Goal: Task Accomplishment & Management: Manage account settings

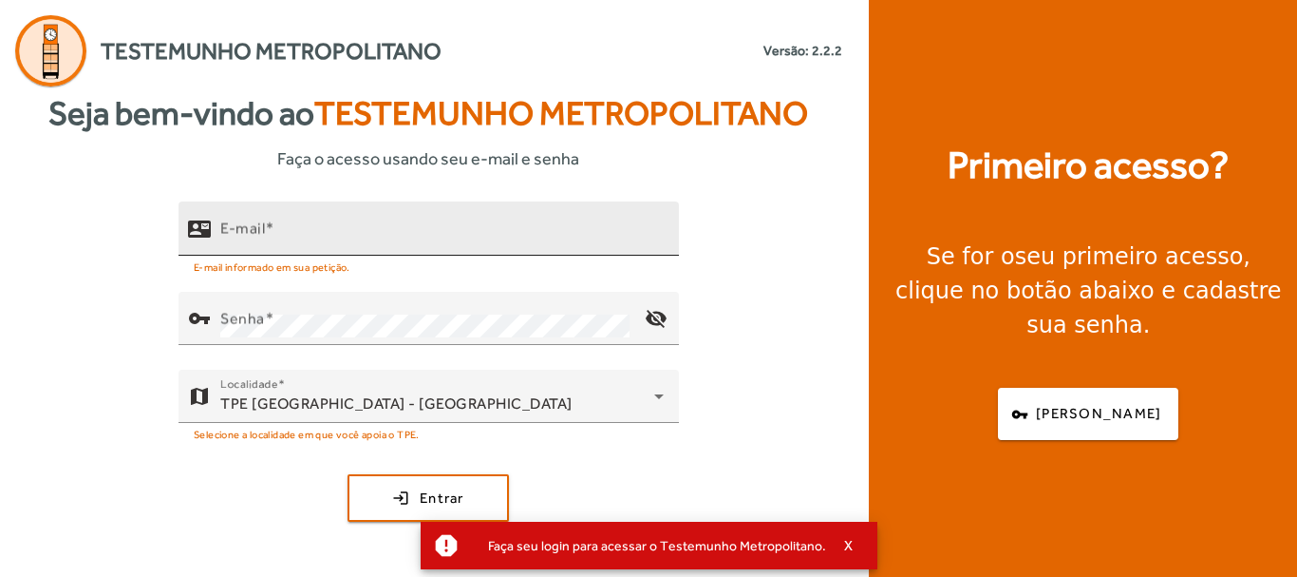
click at [281, 243] on input "E-mail" at bounding box center [442, 236] width 444 height 23
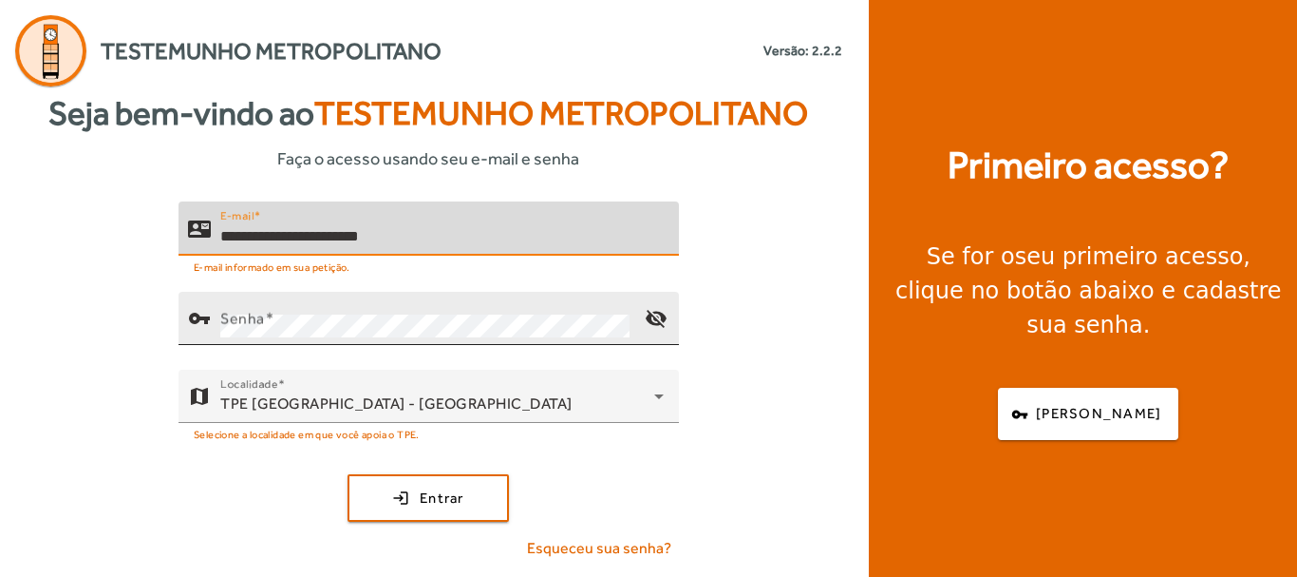
type input "**********"
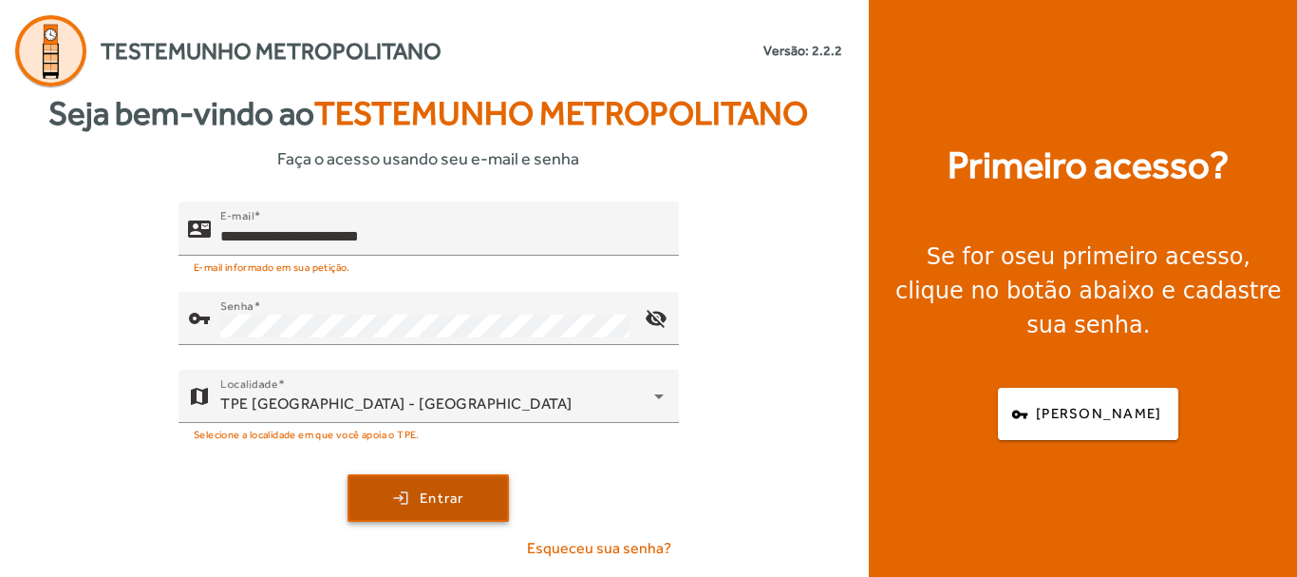
click at [438, 513] on span "submit" at bounding box center [429, 498] width 158 height 46
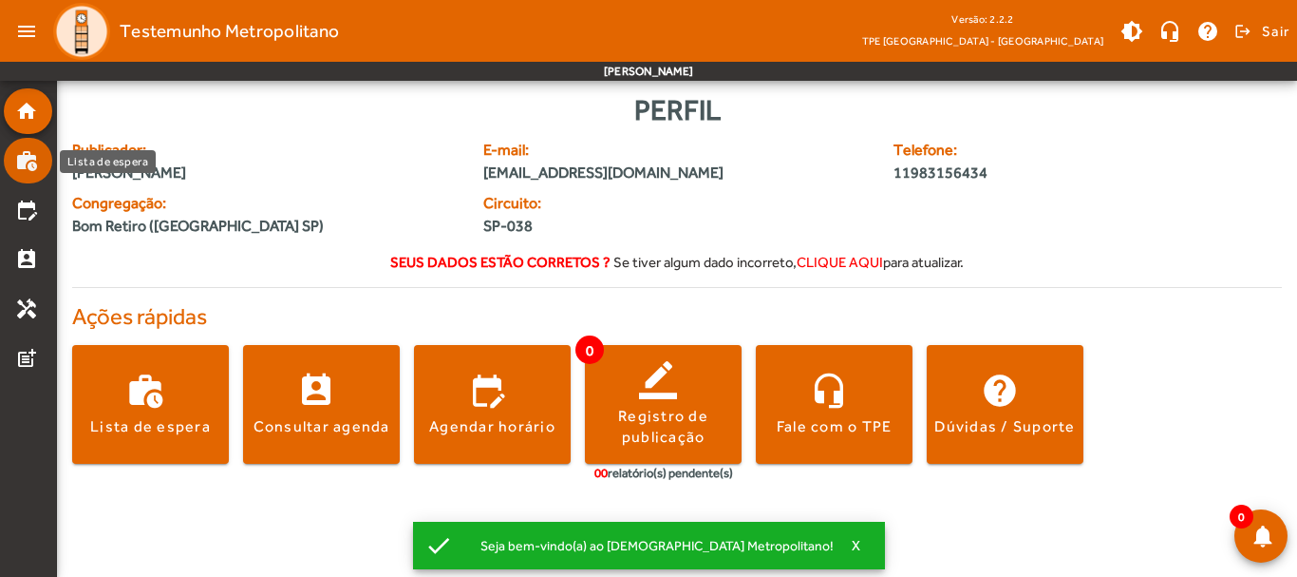
click at [33, 164] on mat-icon "work_history" at bounding box center [26, 160] width 23 height 23
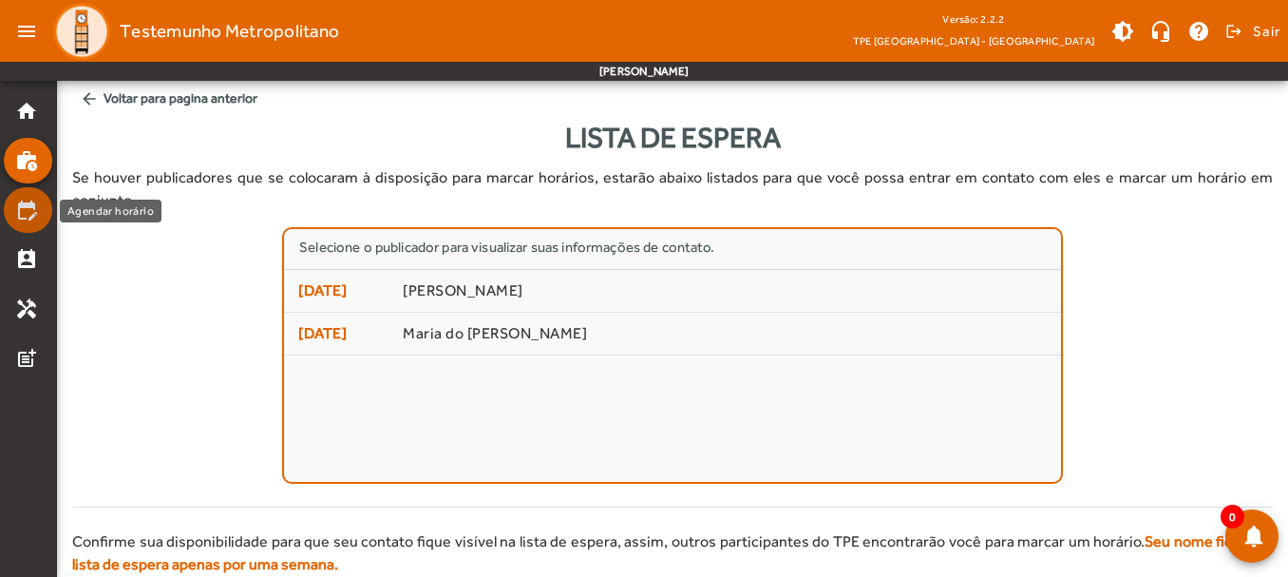
click at [24, 200] on mat-icon "edit_calendar" at bounding box center [26, 210] width 23 height 23
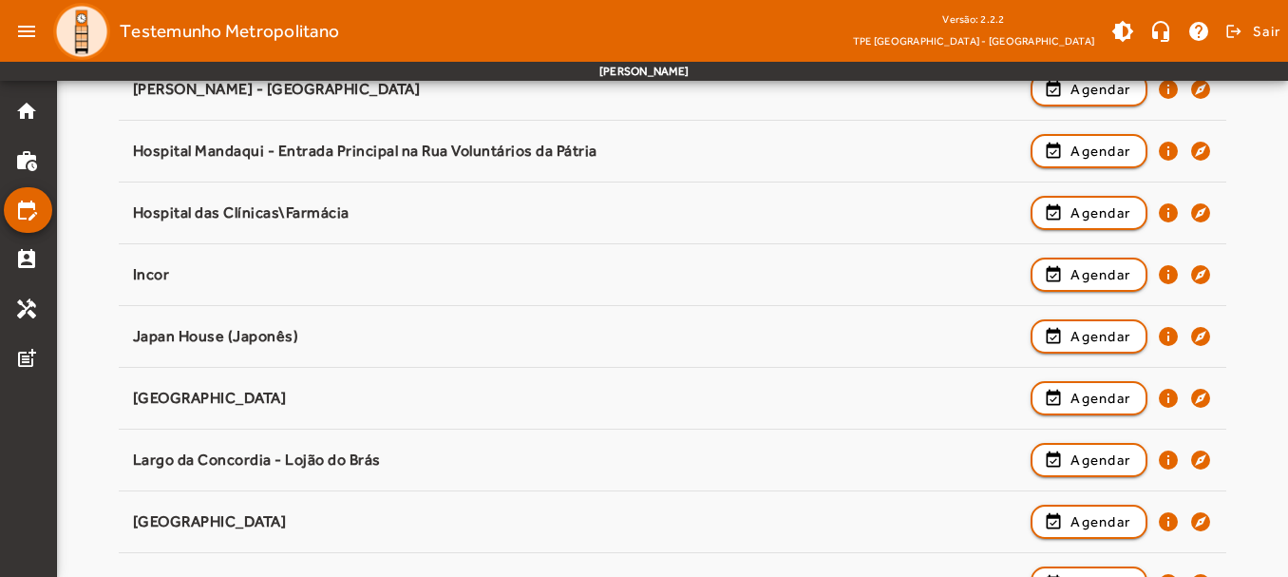
scroll to position [275, 0]
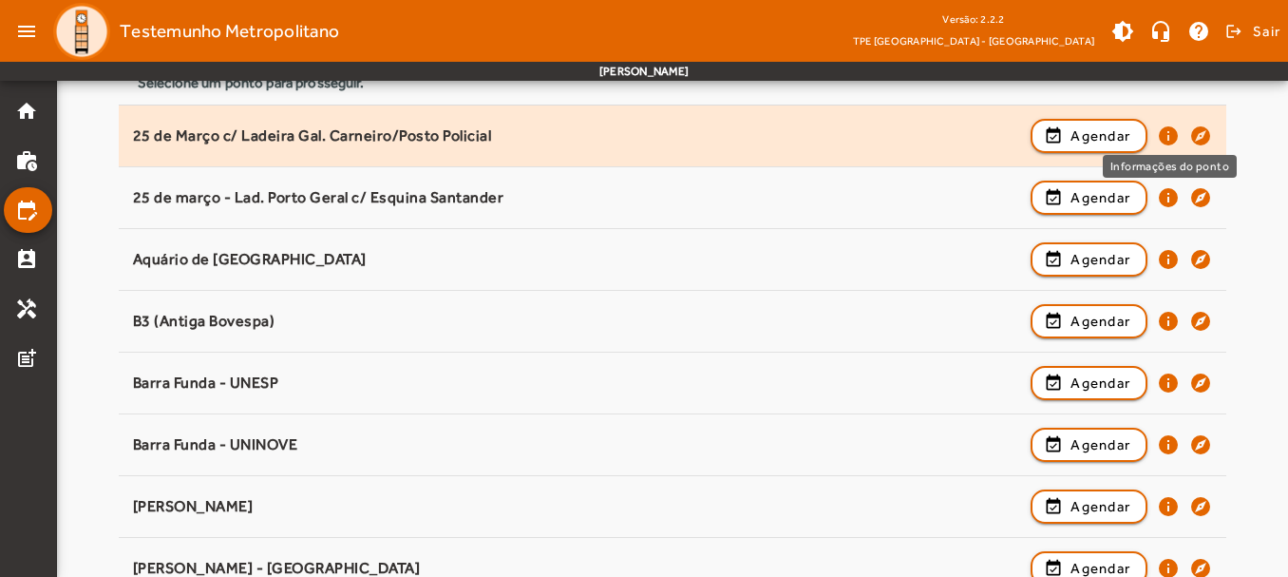
click at [1165, 138] on mat-icon "info" at bounding box center [1168, 135] width 23 height 23
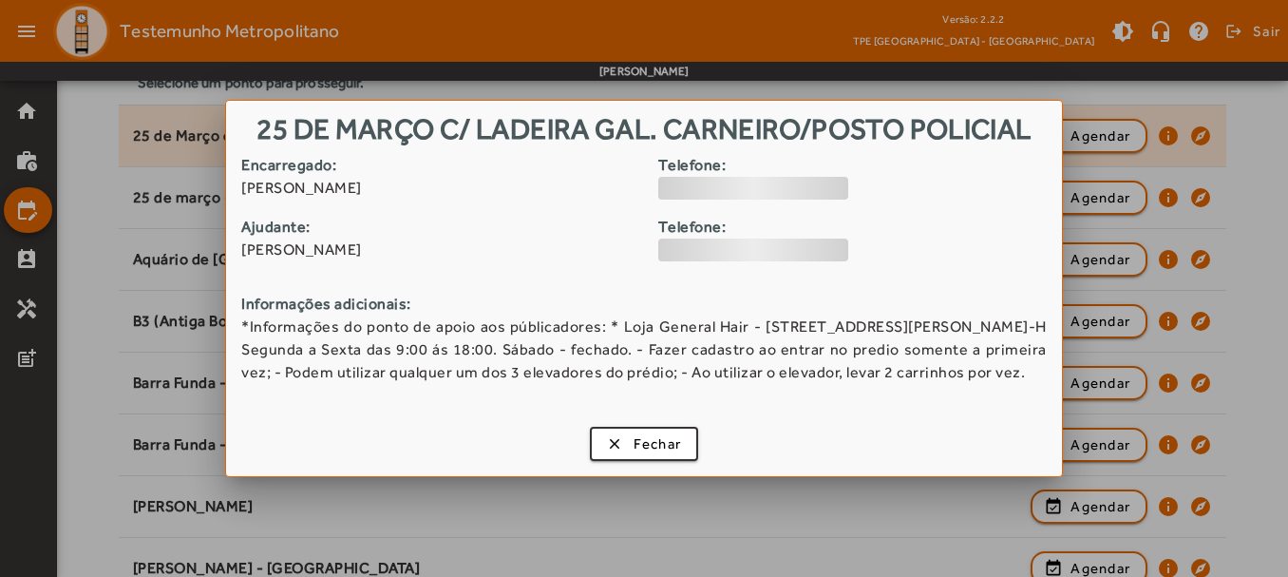
scroll to position [0, 0]
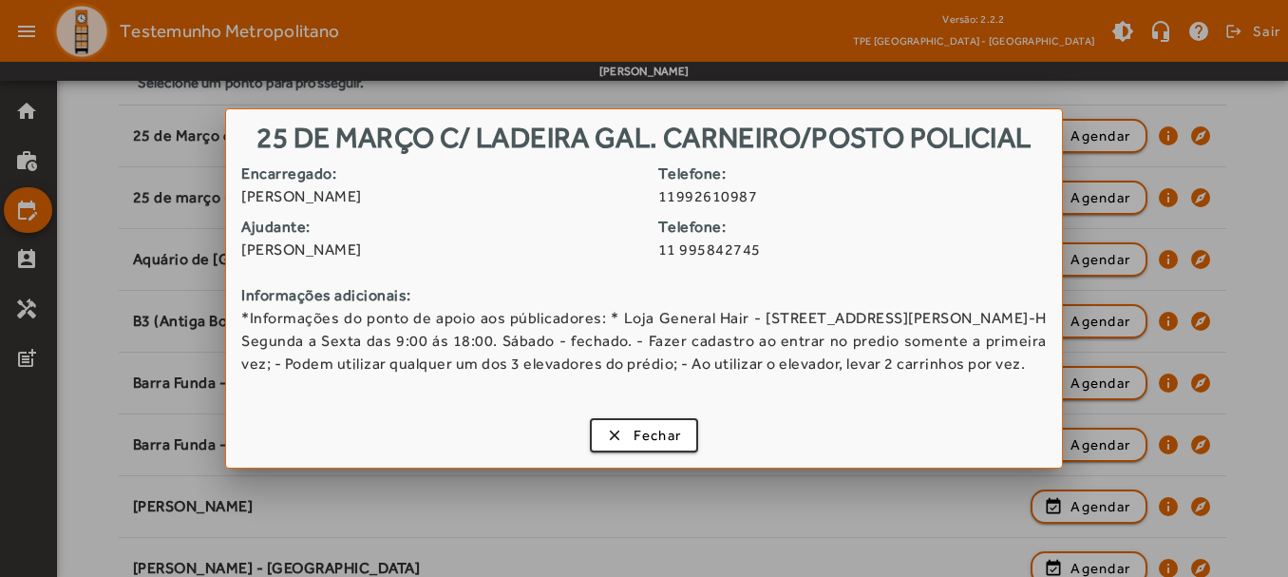
click at [1219, 217] on div at bounding box center [644, 288] width 1288 height 577
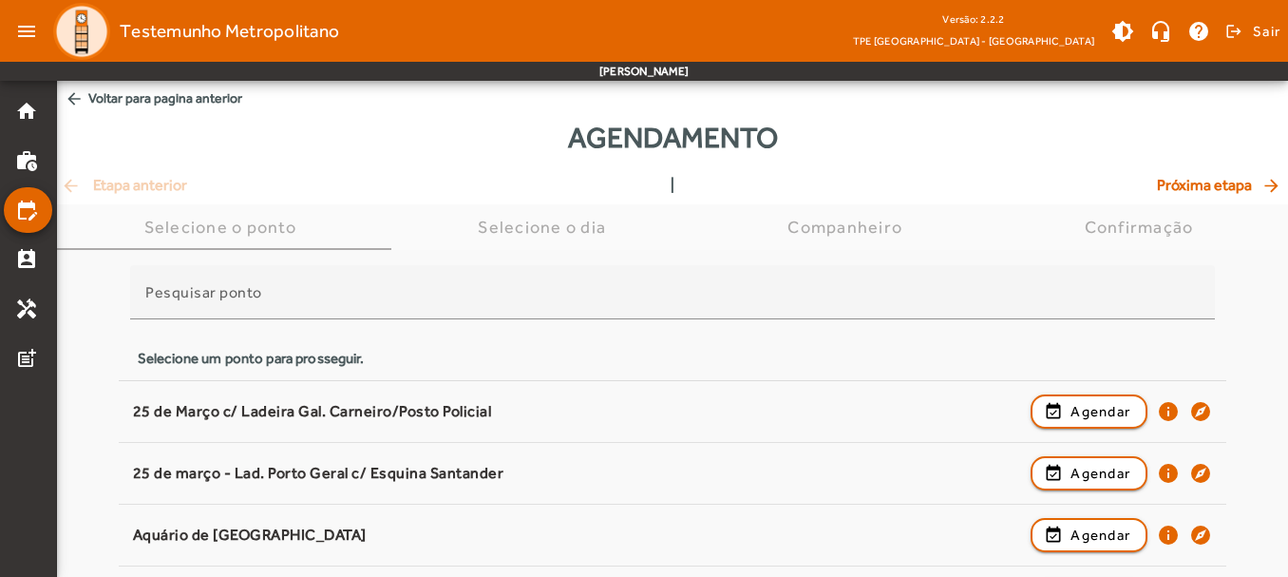
scroll to position [275, 0]
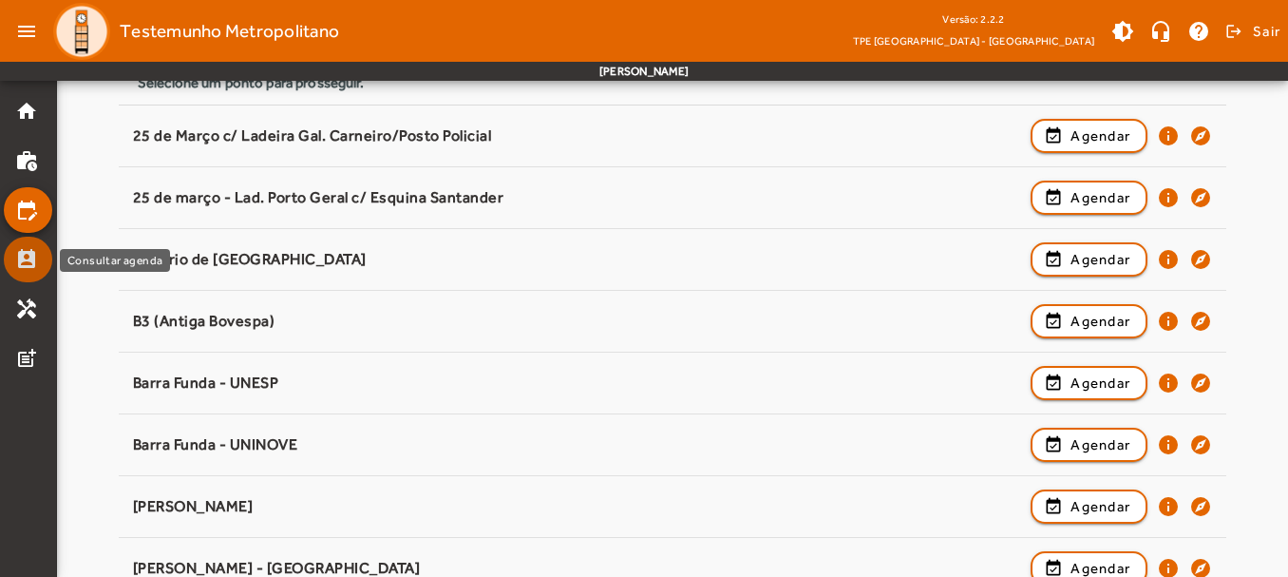
click at [24, 257] on mat-icon "perm_contact_calendar" at bounding box center [26, 259] width 23 height 23
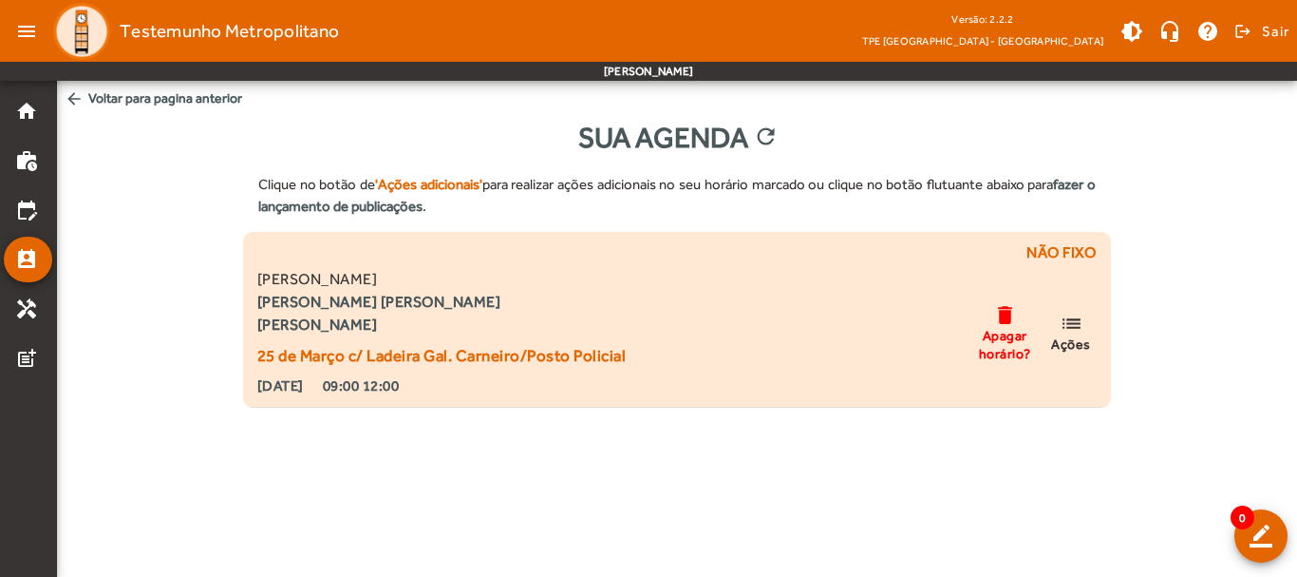
click at [1072, 329] on mat-icon "list" at bounding box center [1071, 324] width 23 height 24
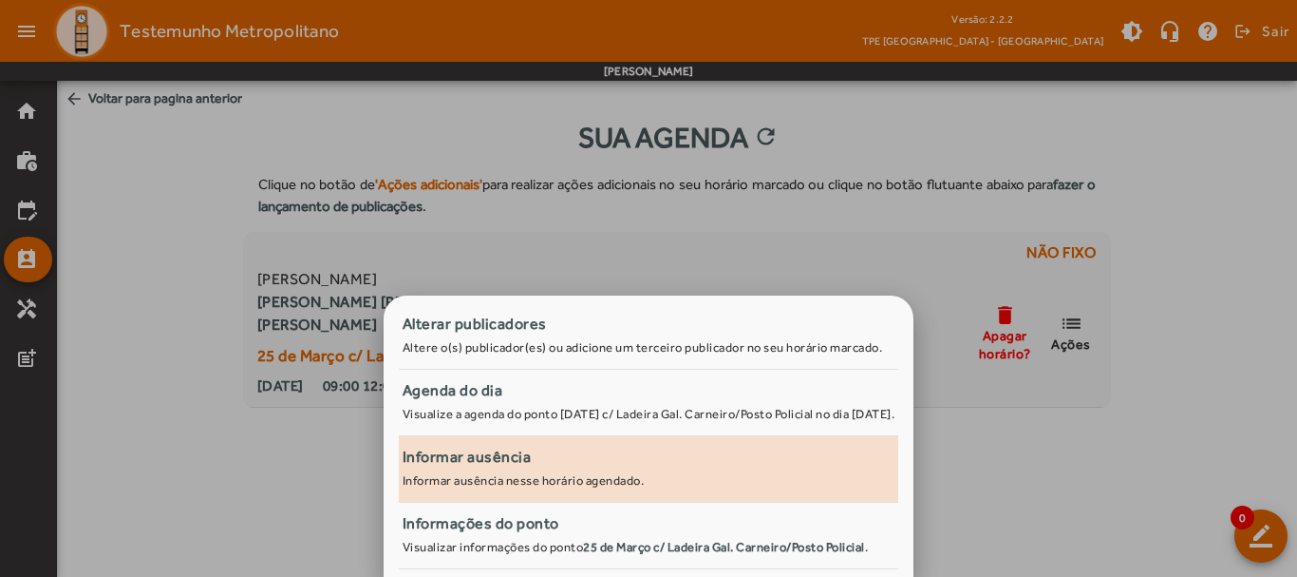
click at [533, 464] on div "Informar ausência" at bounding box center [649, 456] width 493 height 23
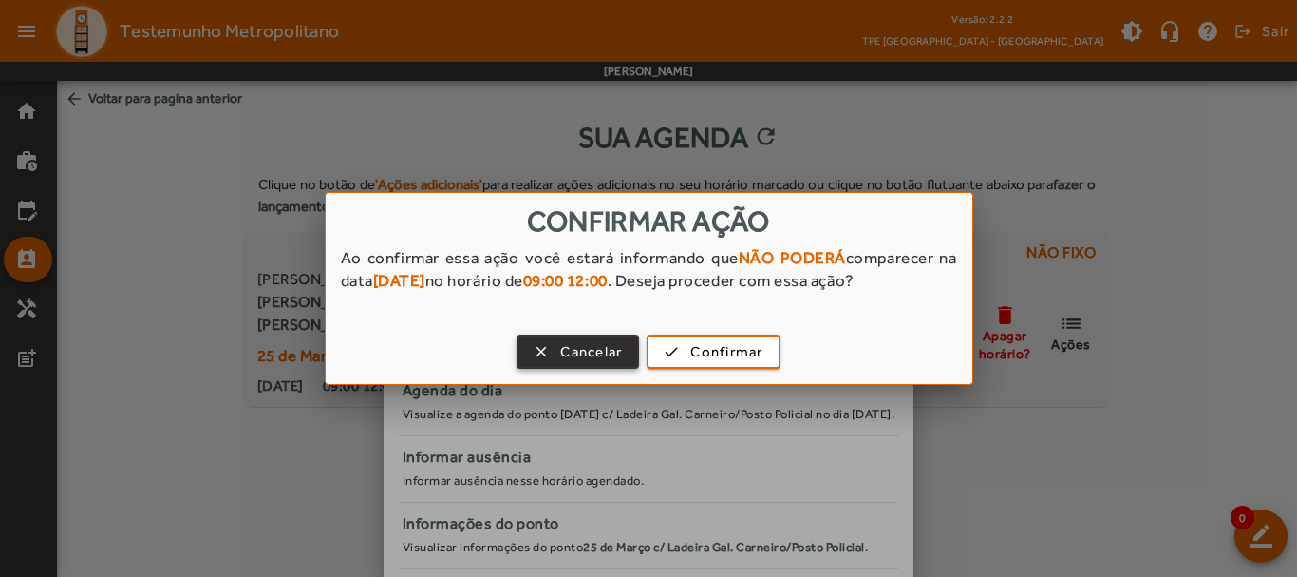
click at [571, 352] on span "Cancelar" at bounding box center [591, 352] width 62 height 22
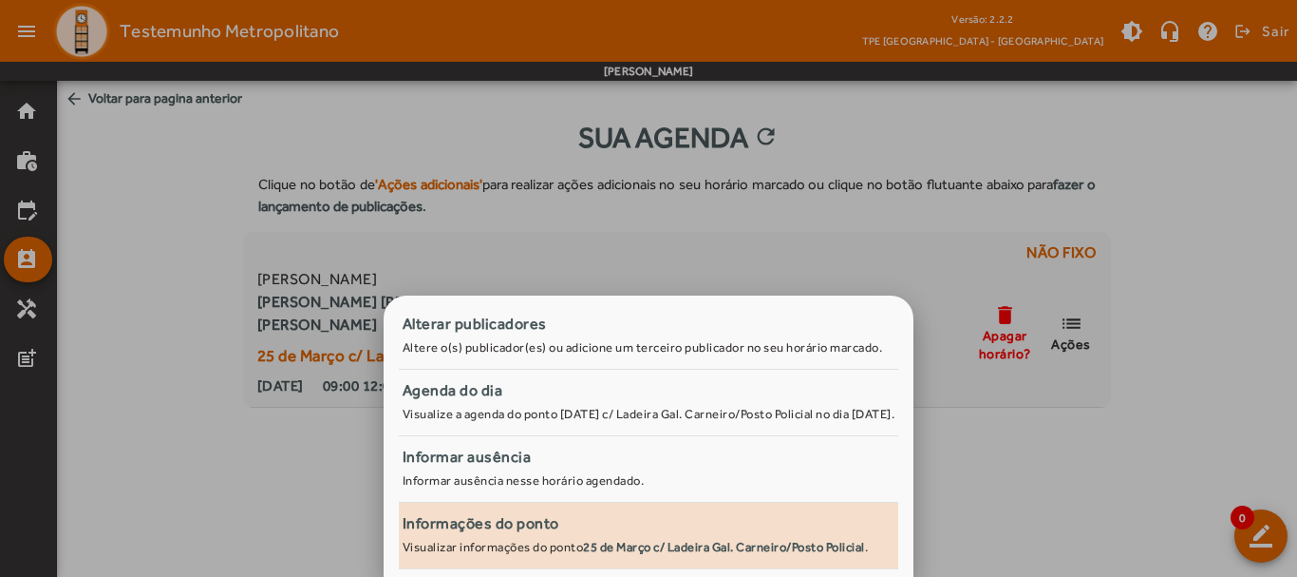
click at [500, 553] on small "Visualizar informações do ponto [DATE] c/ Ladeira Gal. Carneiro/Posto Policial ." at bounding box center [636, 547] width 466 height 14
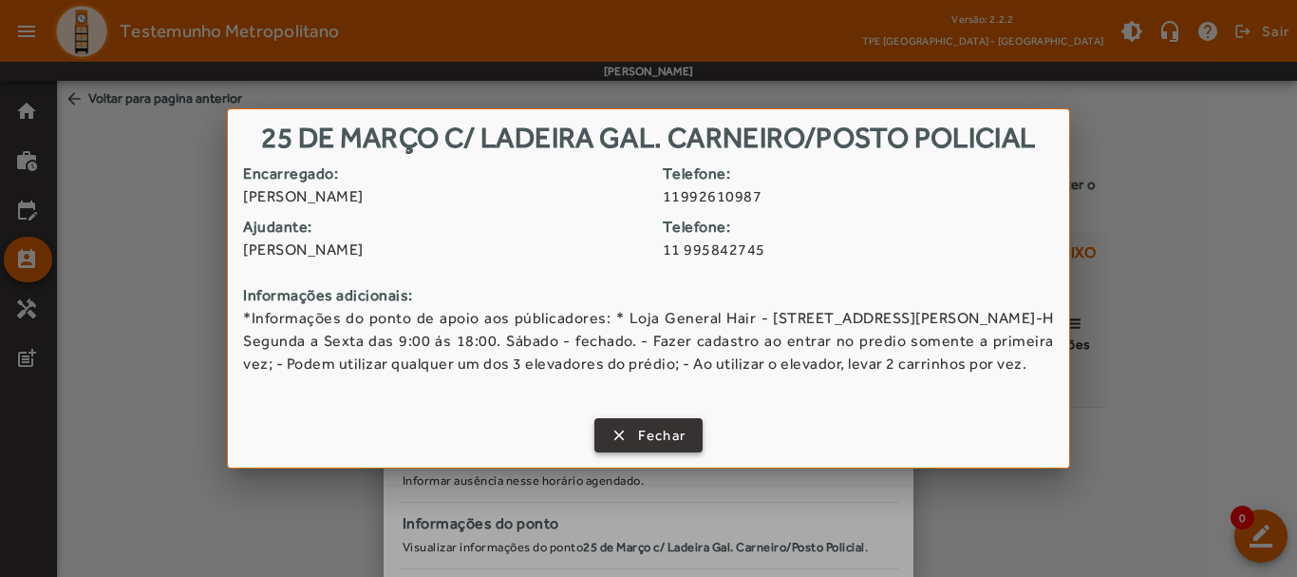
click at [672, 446] on span "Fechar" at bounding box center [662, 436] width 48 height 22
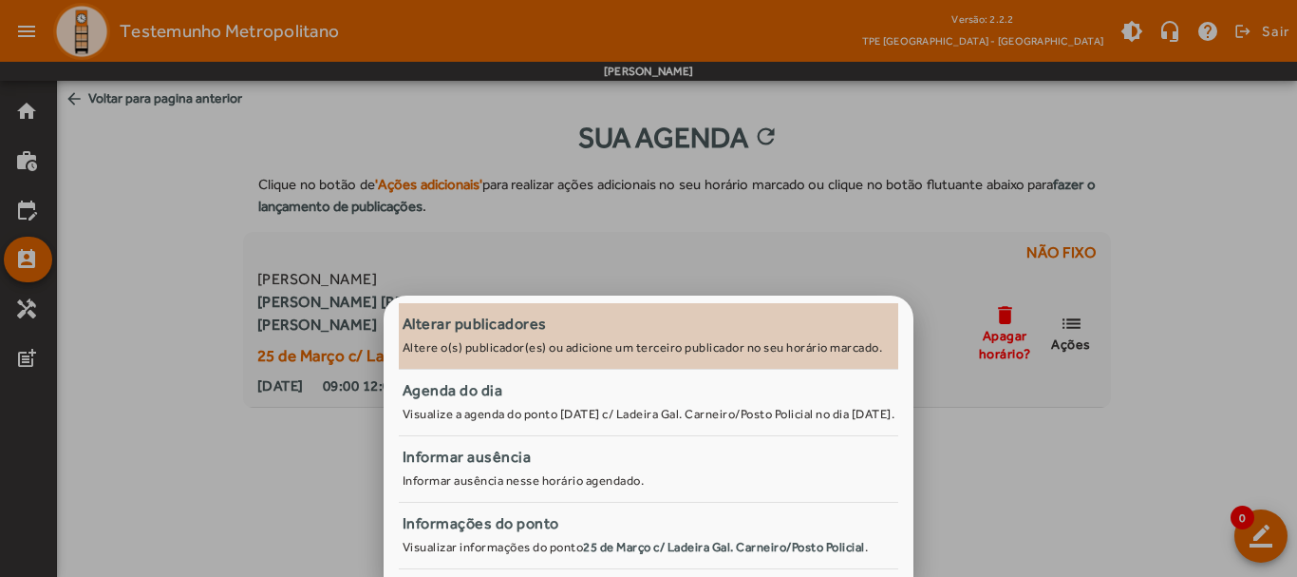
click at [544, 342] on small "Altere o(s) publicador(es) ou adicione um terceiro publicador no seu horário ma…" at bounding box center [643, 347] width 481 height 14
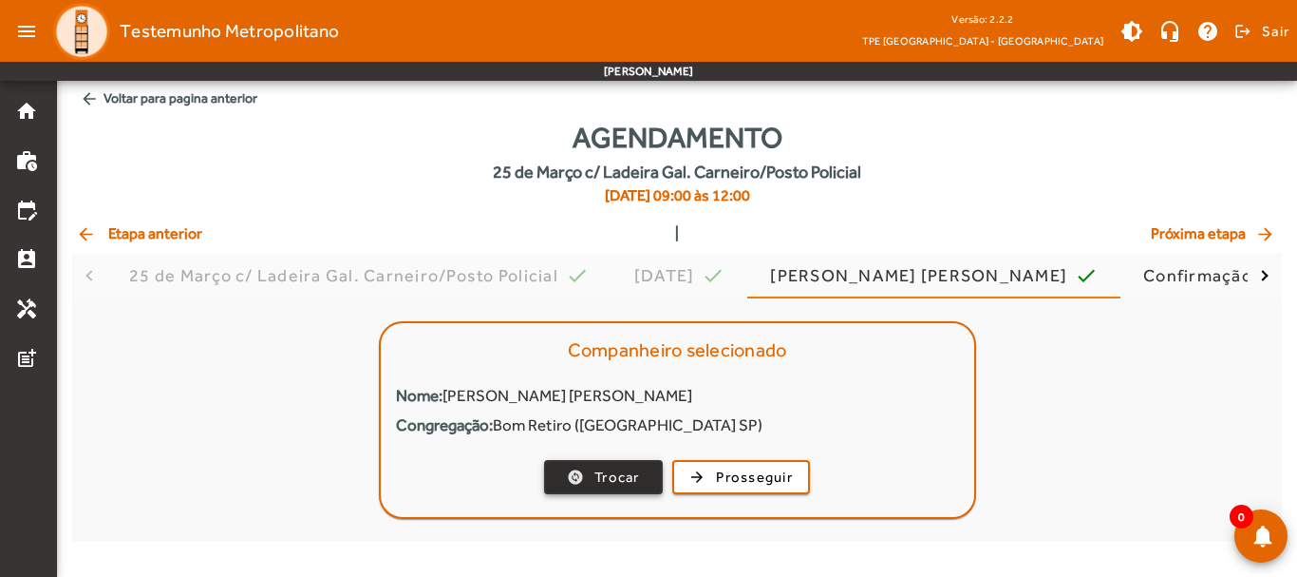
click at [613, 474] on span "Trocar" at bounding box center [618, 477] width 46 height 22
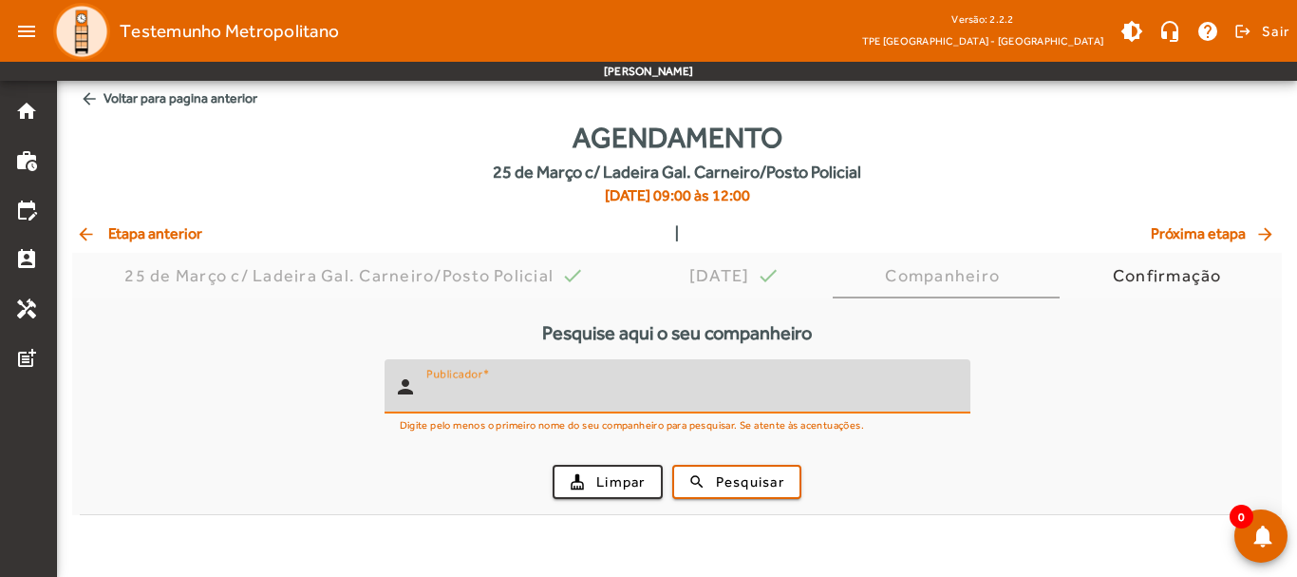
click at [565, 383] on input "Publicador" at bounding box center [690, 394] width 529 height 23
type input "******"
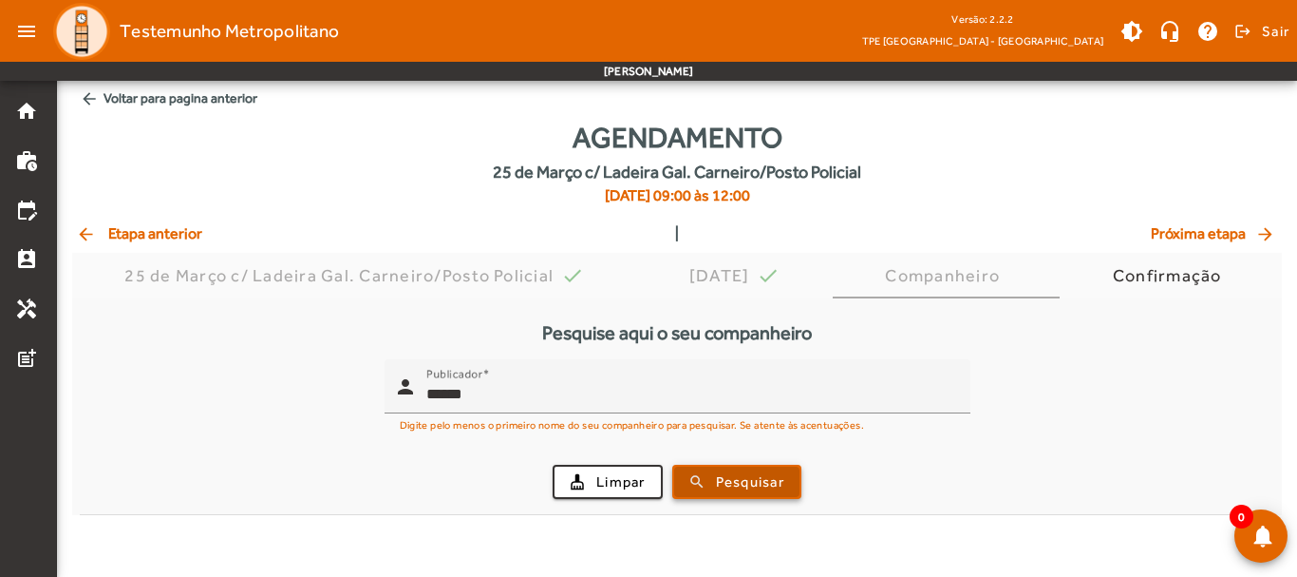
click at [764, 487] on span "Pesquisar" at bounding box center [750, 482] width 68 height 22
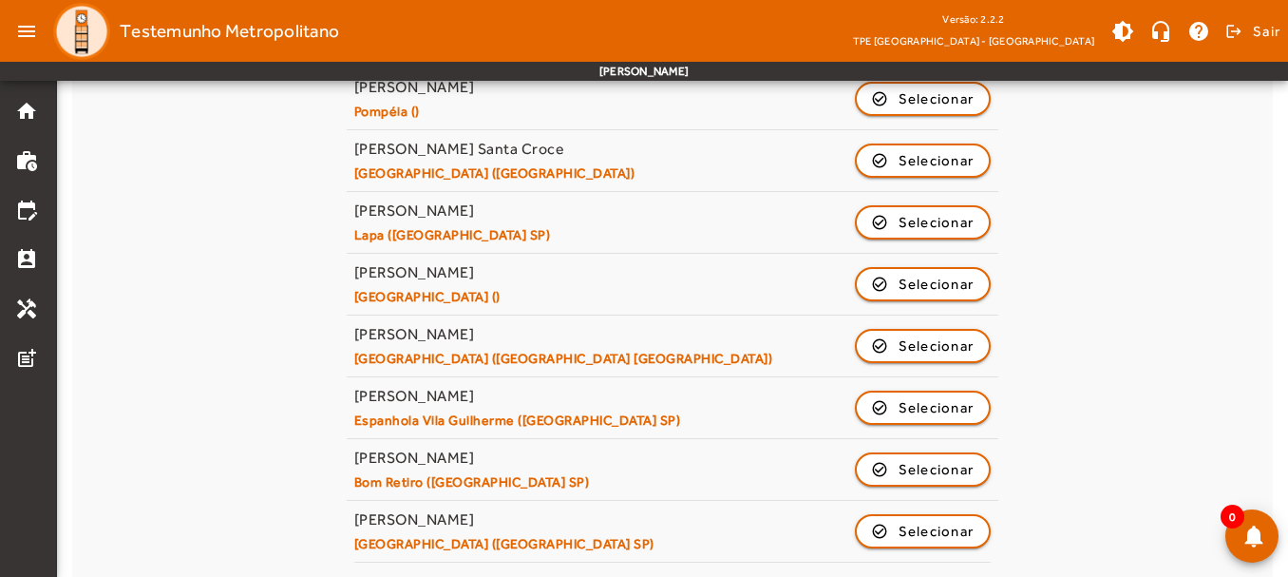
scroll to position [892, 0]
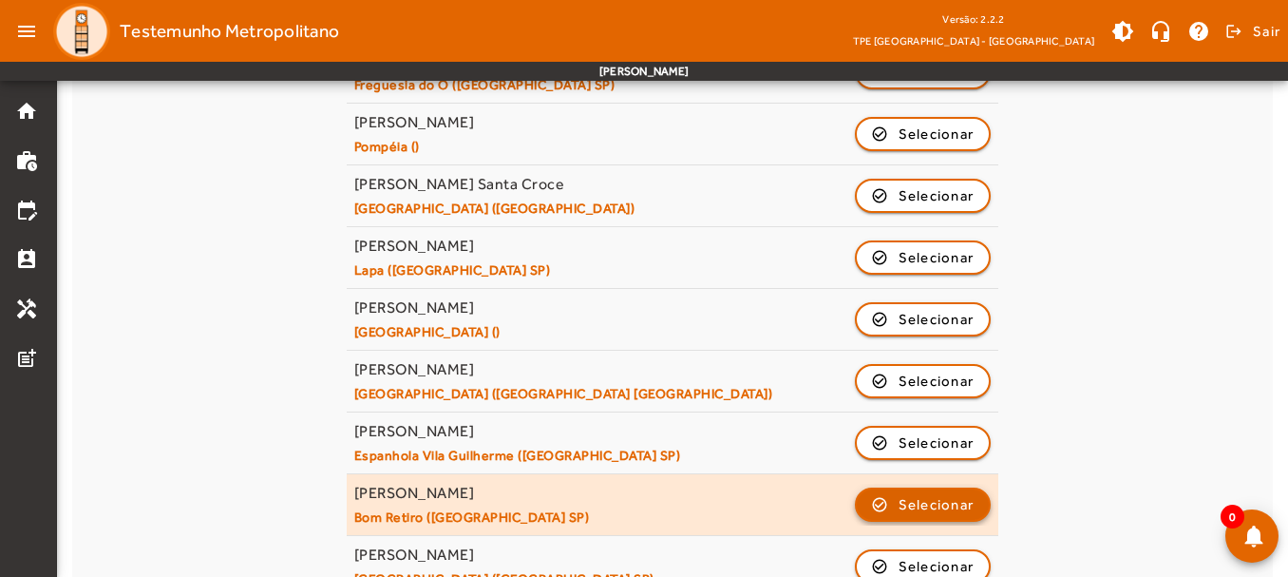
click at [967, 508] on span "Selecionar" at bounding box center [937, 504] width 76 height 23
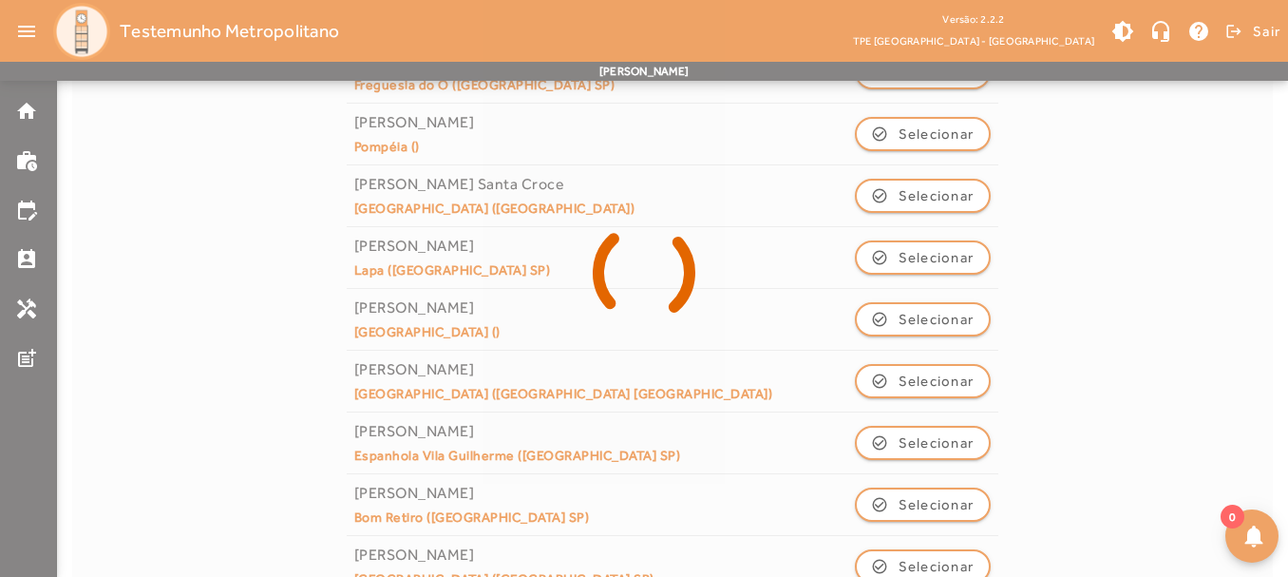
scroll to position [0, 0]
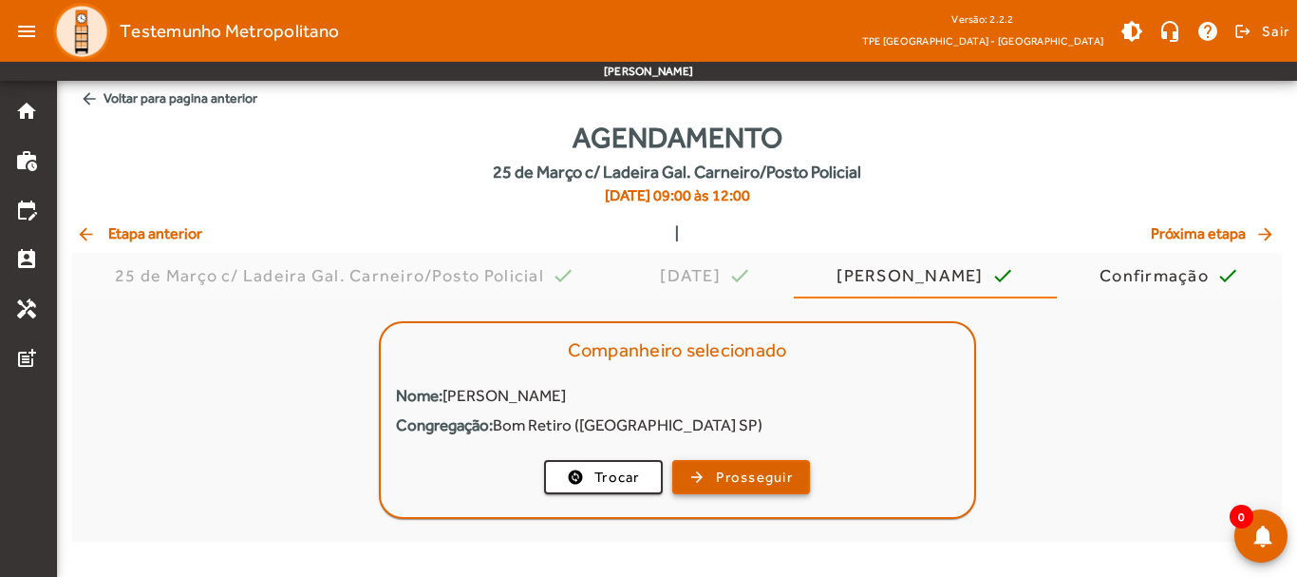
click at [752, 474] on span "Prosseguir" at bounding box center [754, 477] width 77 height 22
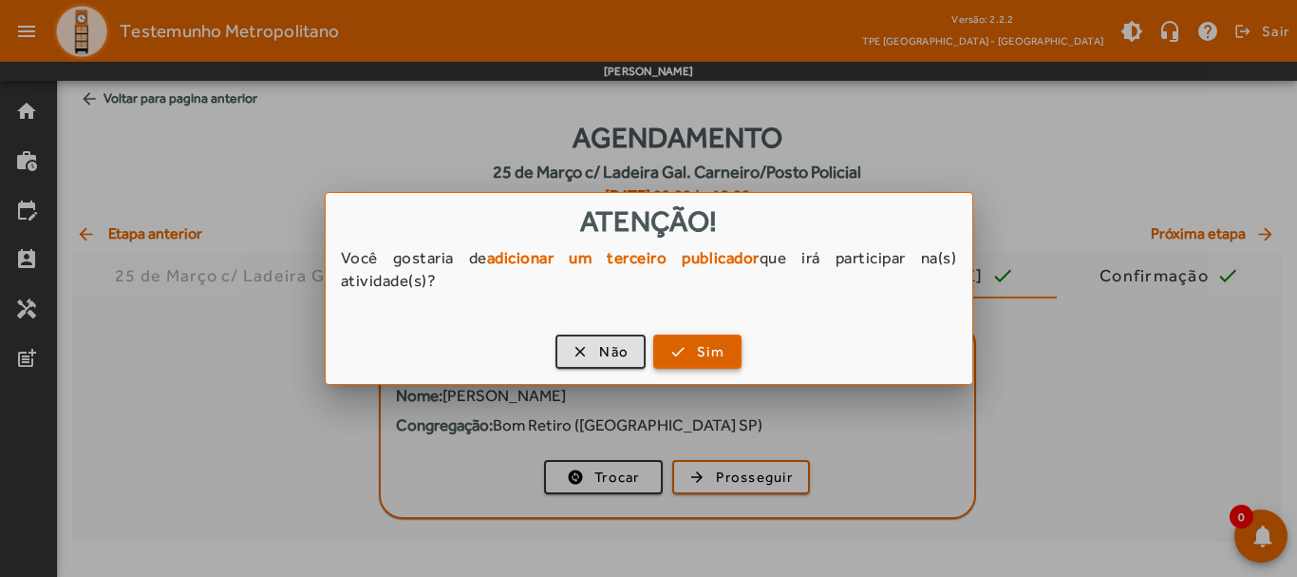
click at [692, 351] on span "button" at bounding box center [697, 352] width 85 height 46
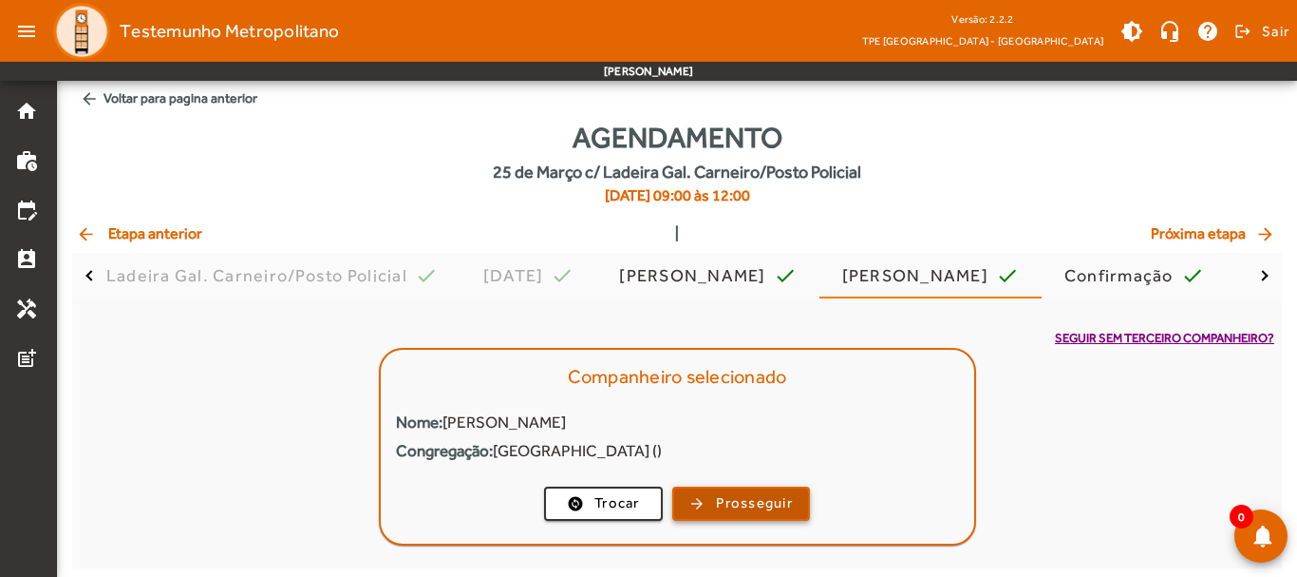
click at [761, 504] on span "Prosseguir" at bounding box center [754, 503] width 77 height 22
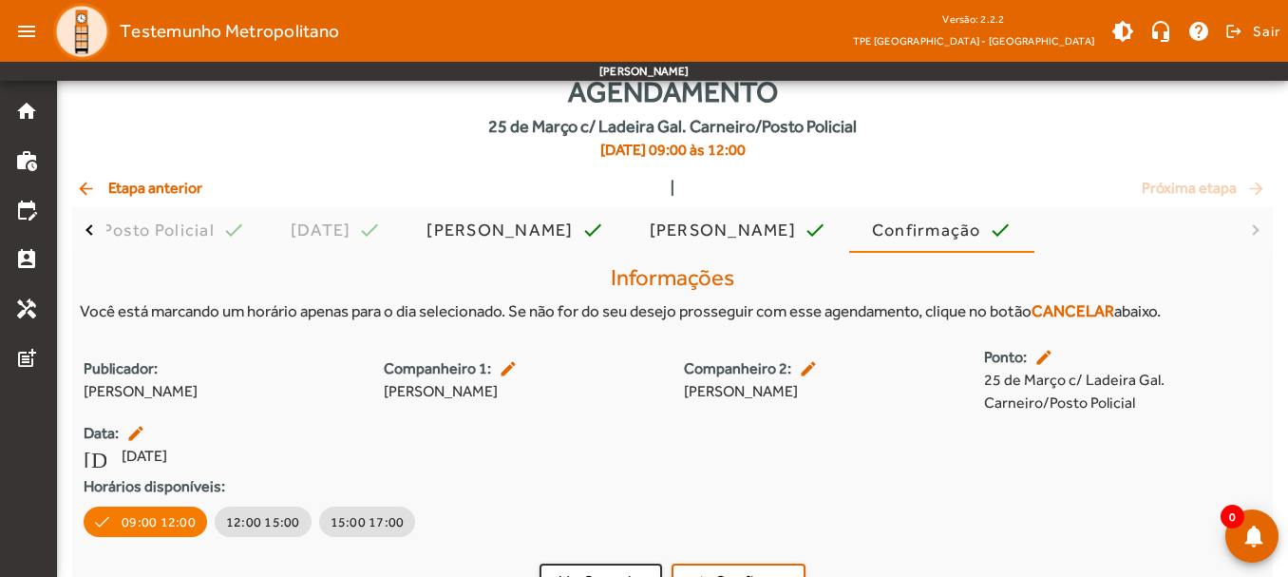
scroll to position [82, 0]
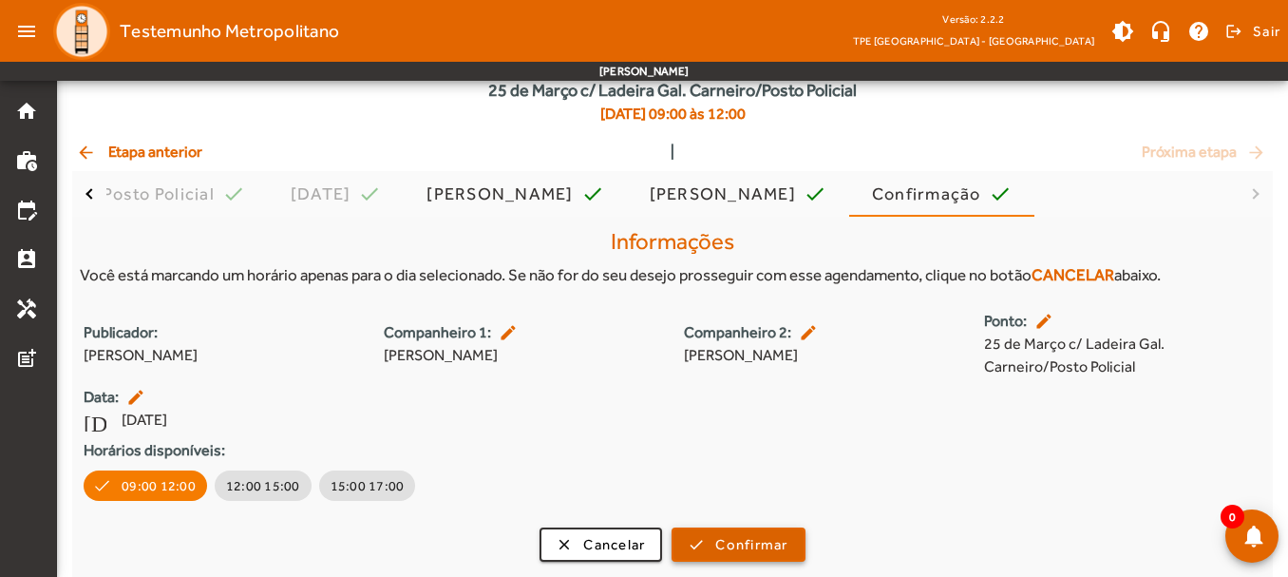
click at [741, 547] on span "Confirmar" at bounding box center [751, 545] width 72 height 22
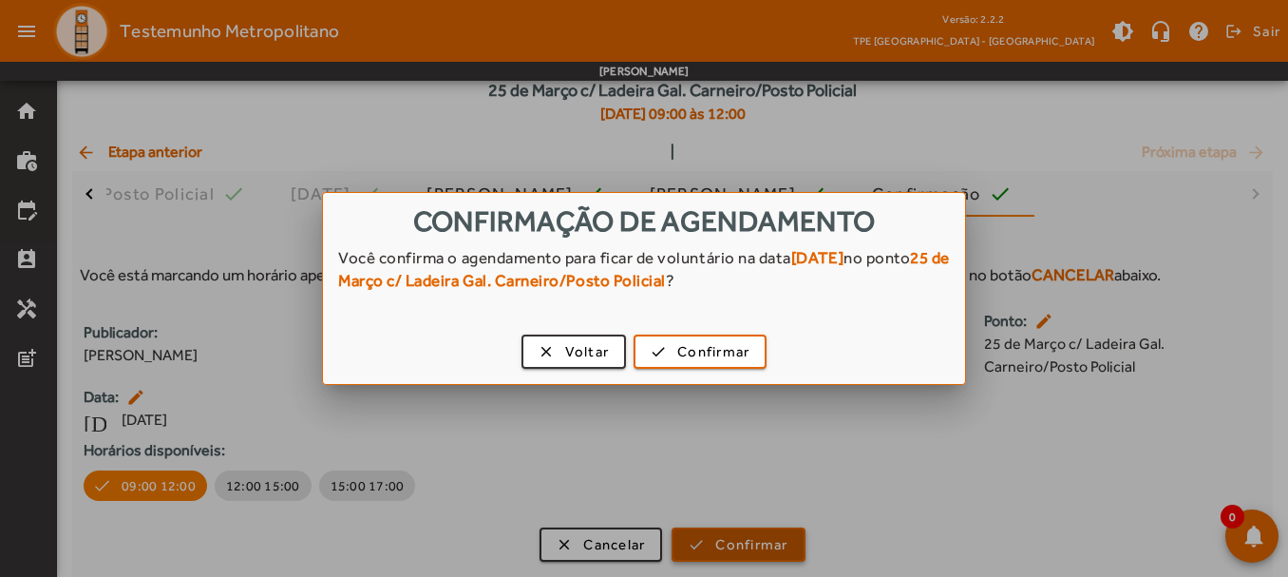
scroll to position [0, 0]
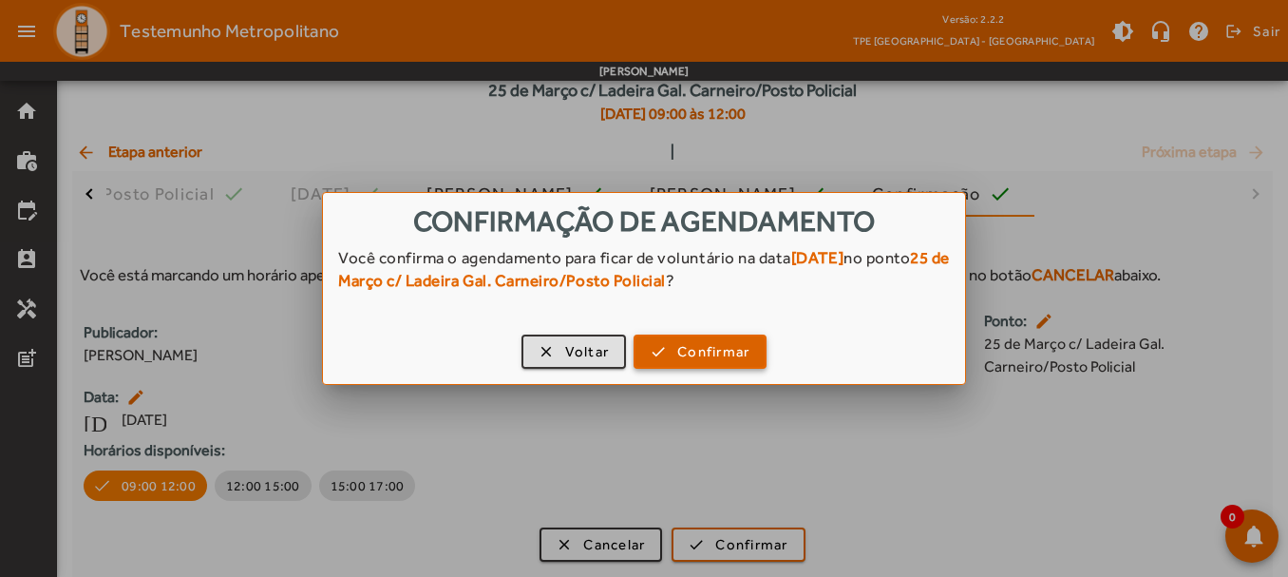
click at [713, 348] on span "Confirmar" at bounding box center [713, 352] width 72 height 22
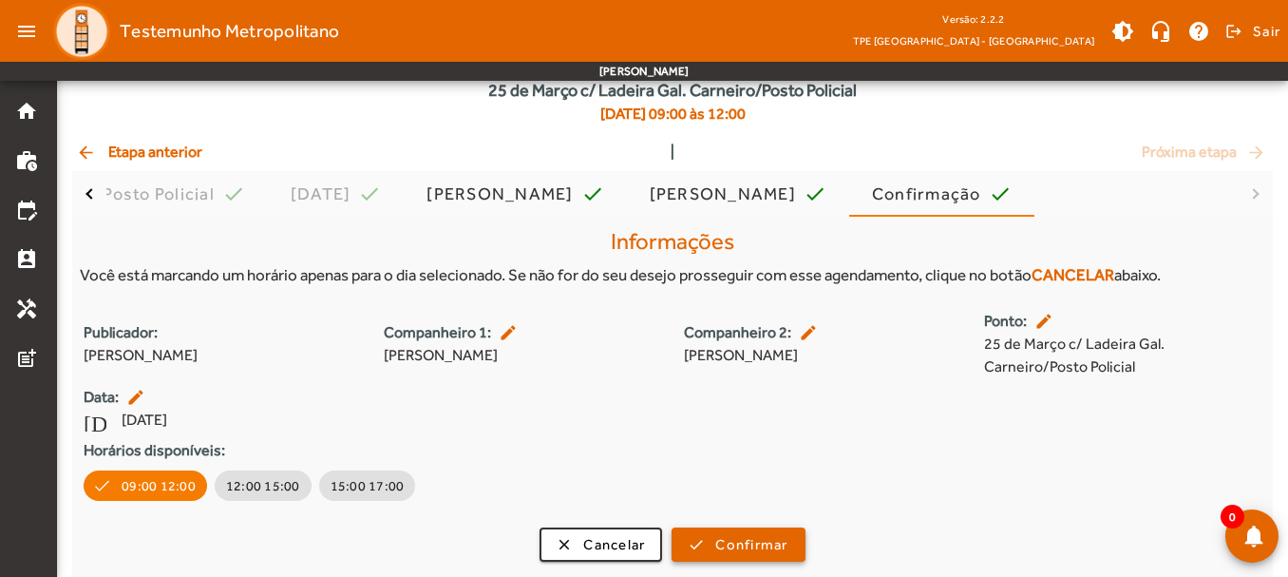
scroll to position [82, 0]
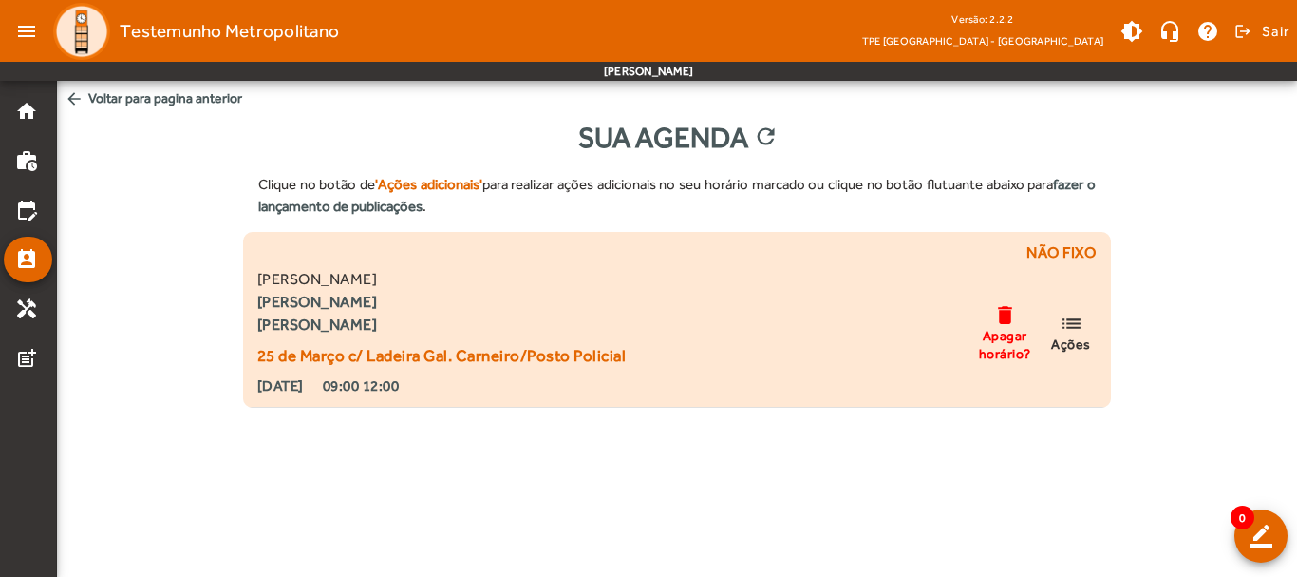
click at [1001, 313] on mat-icon "delete" at bounding box center [1005, 315] width 23 height 24
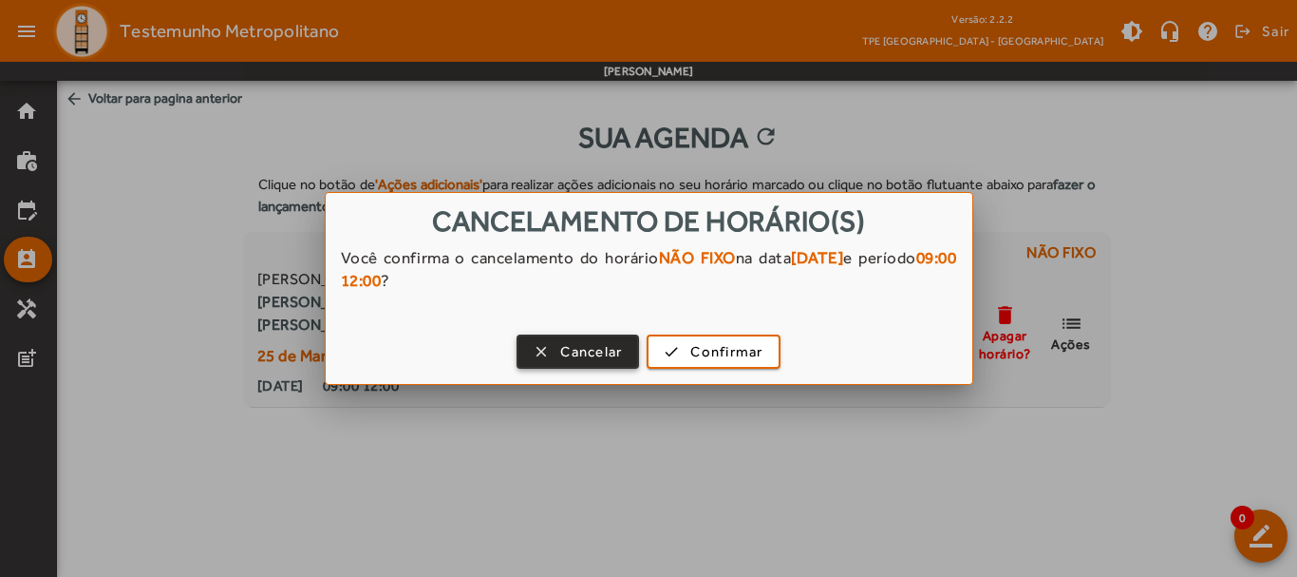
click at [600, 337] on span "button" at bounding box center [578, 352] width 119 height 46
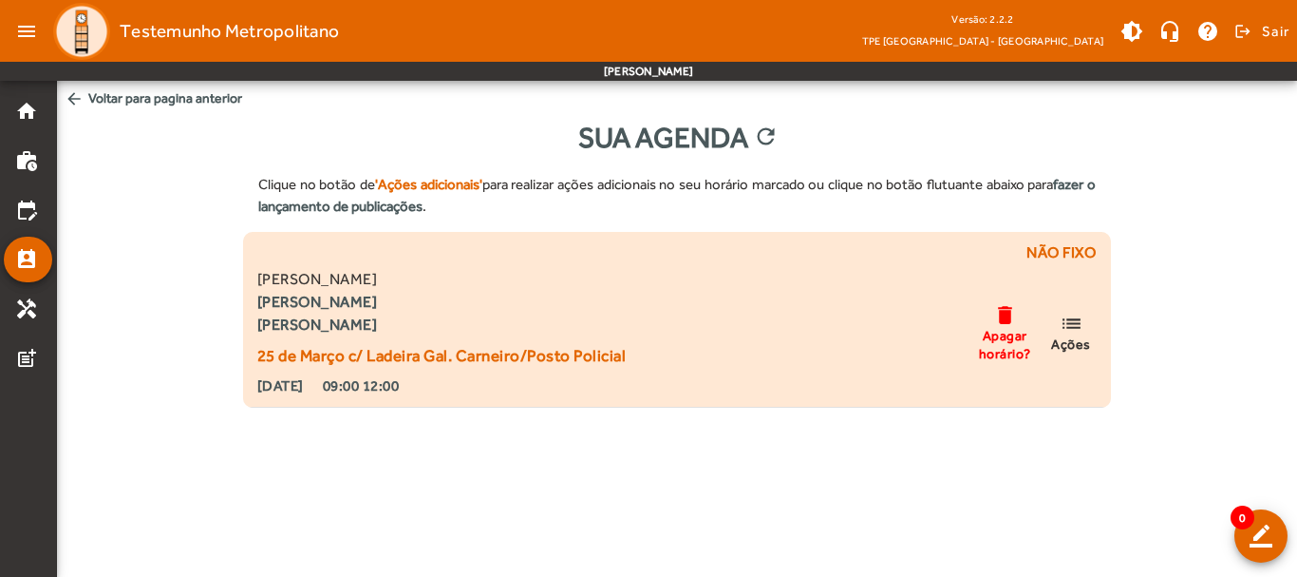
click at [986, 354] on span "Apagar horário?" at bounding box center [1004, 344] width 57 height 34
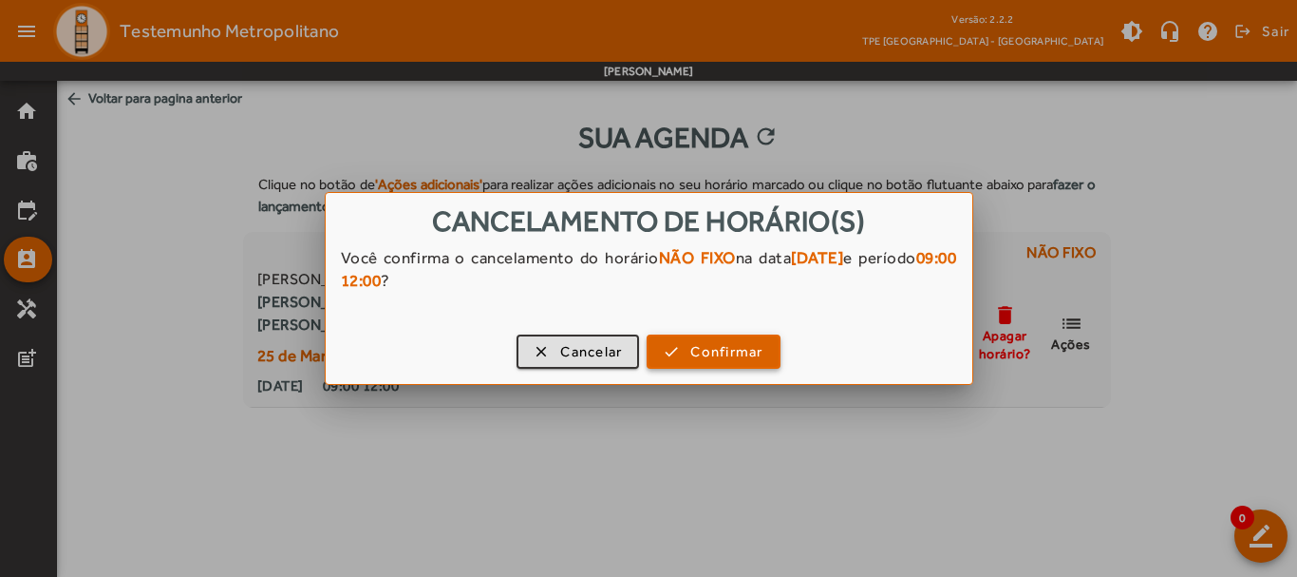
click at [739, 358] on span "Confirmar" at bounding box center [727, 352] width 72 height 22
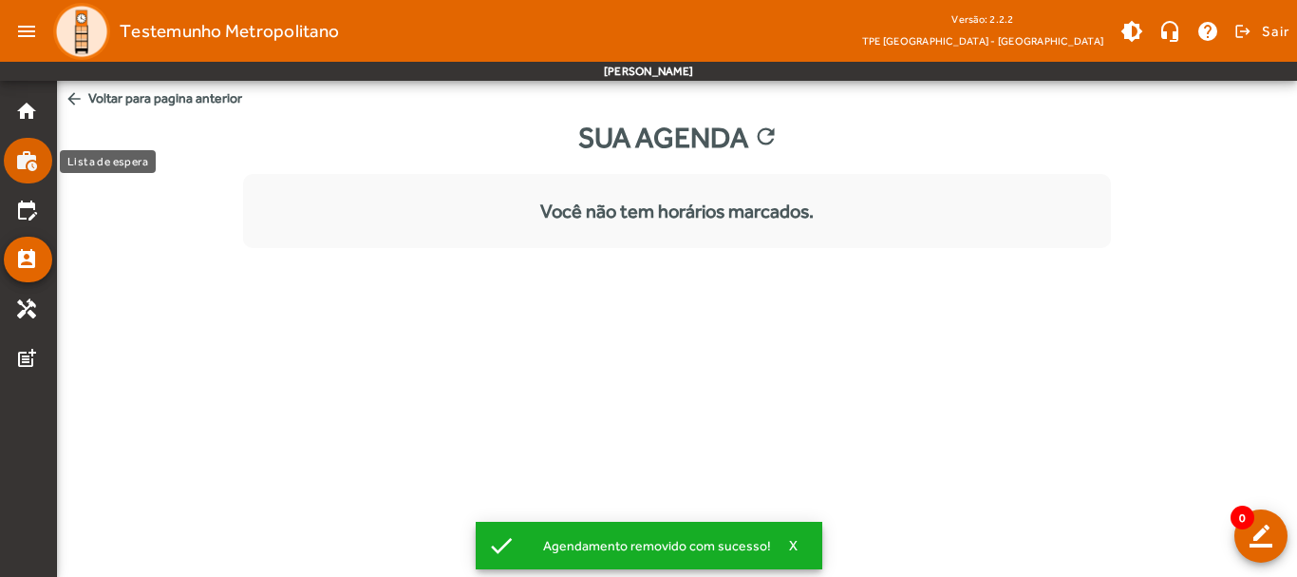
click at [32, 168] on mat-icon "work_history" at bounding box center [26, 160] width 23 height 23
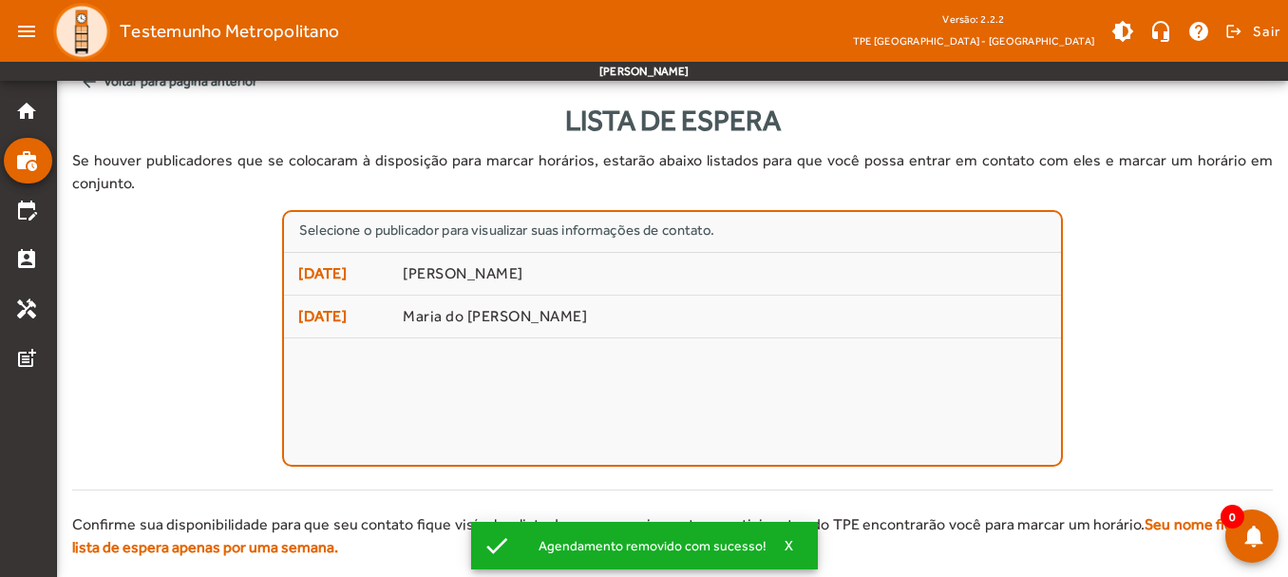
scroll to position [104, 0]
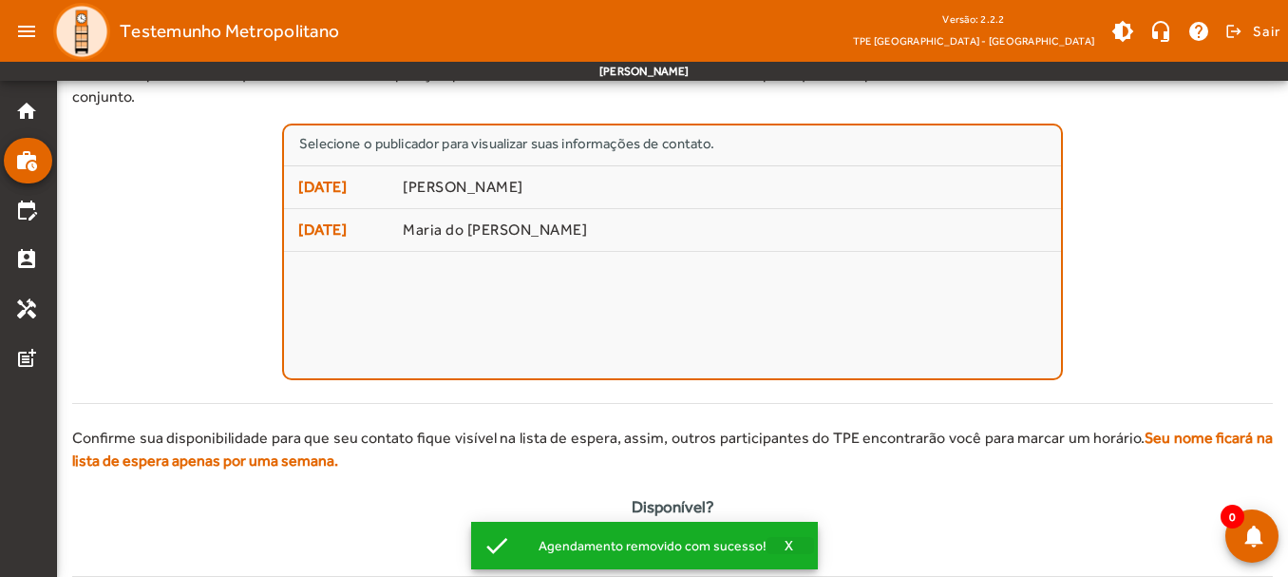
click at [787, 541] on span "X" at bounding box center [789, 545] width 9 height 17
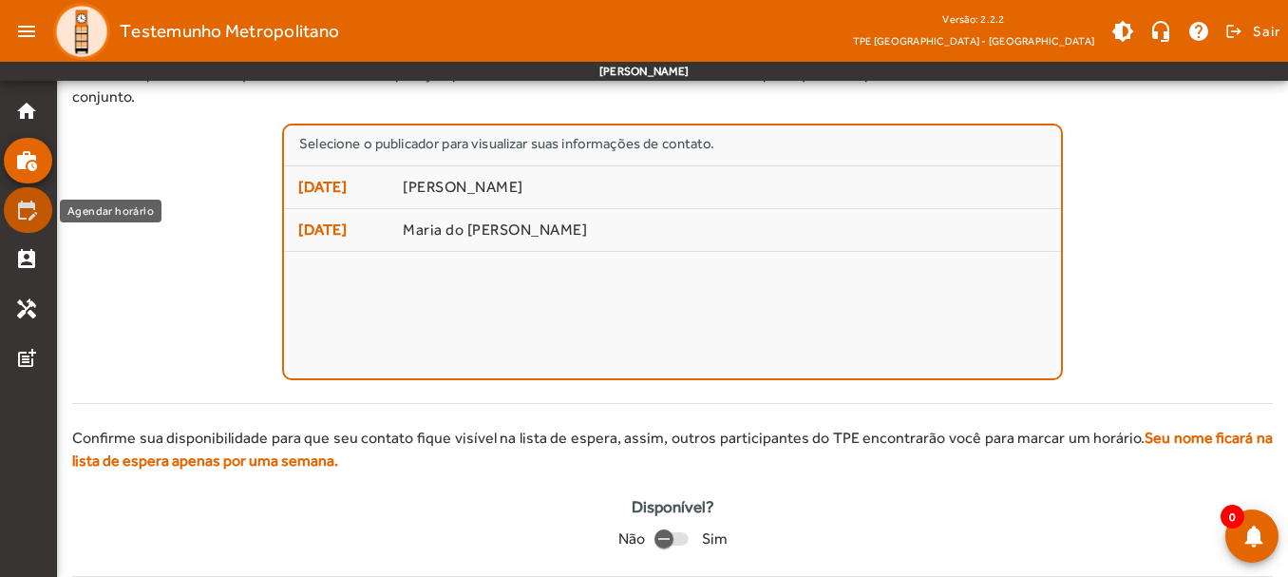
click at [29, 209] on mat-icon "edit_calendar" at bounding box center [26, 210] width 23 height 23
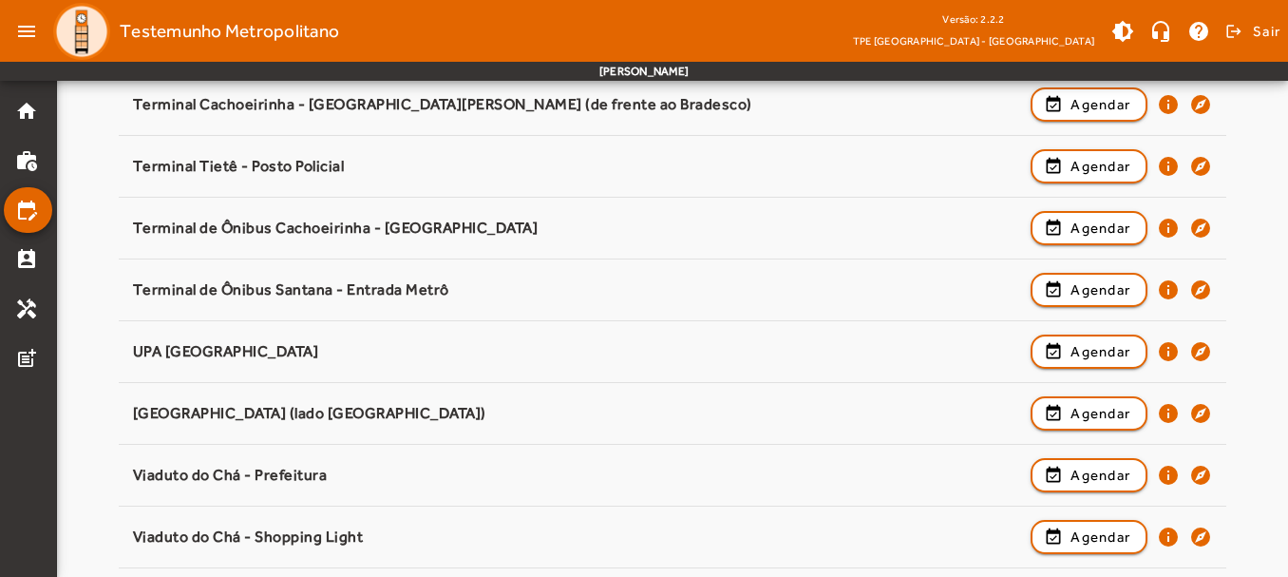
scroll to position [2582, 0]
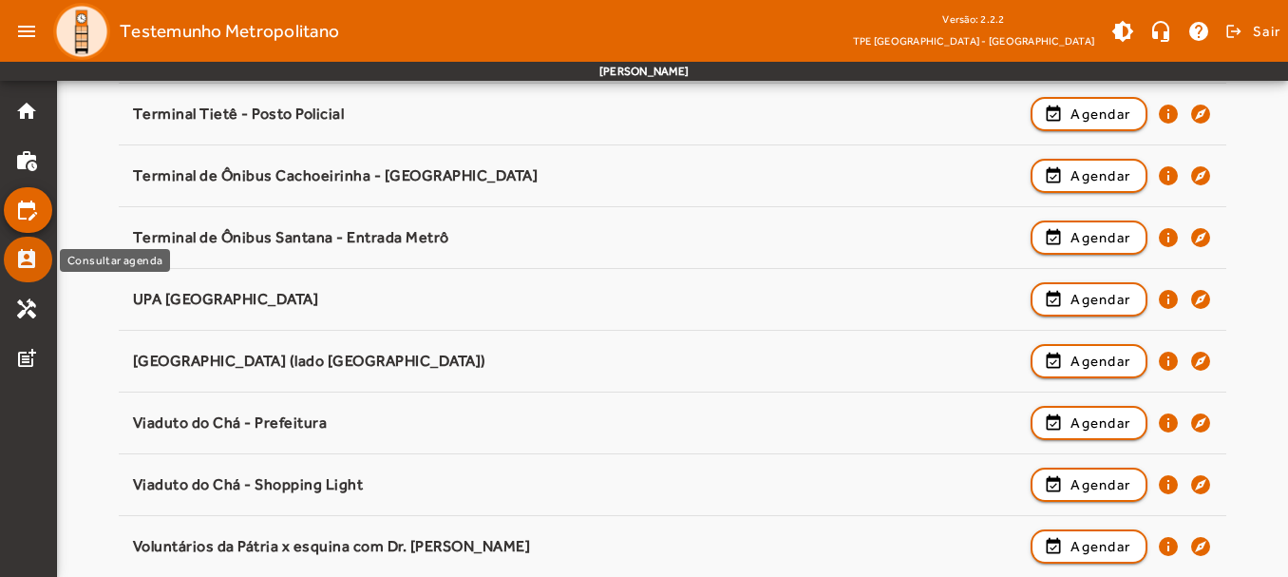
click at [27, 266] on mat-icon "perm_contact_calendar" at bounding box center [26, 259] width 23 height 23
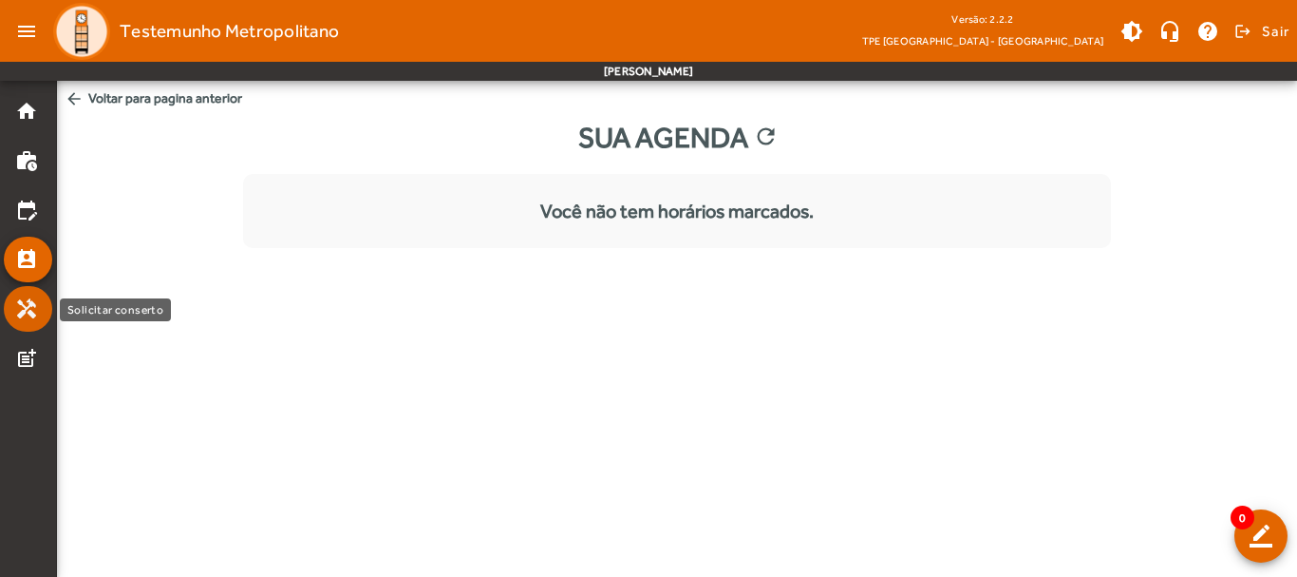
click at [20, 315] on mat-icon "handyman" at bounding box center [26, 308] width 23 height 23
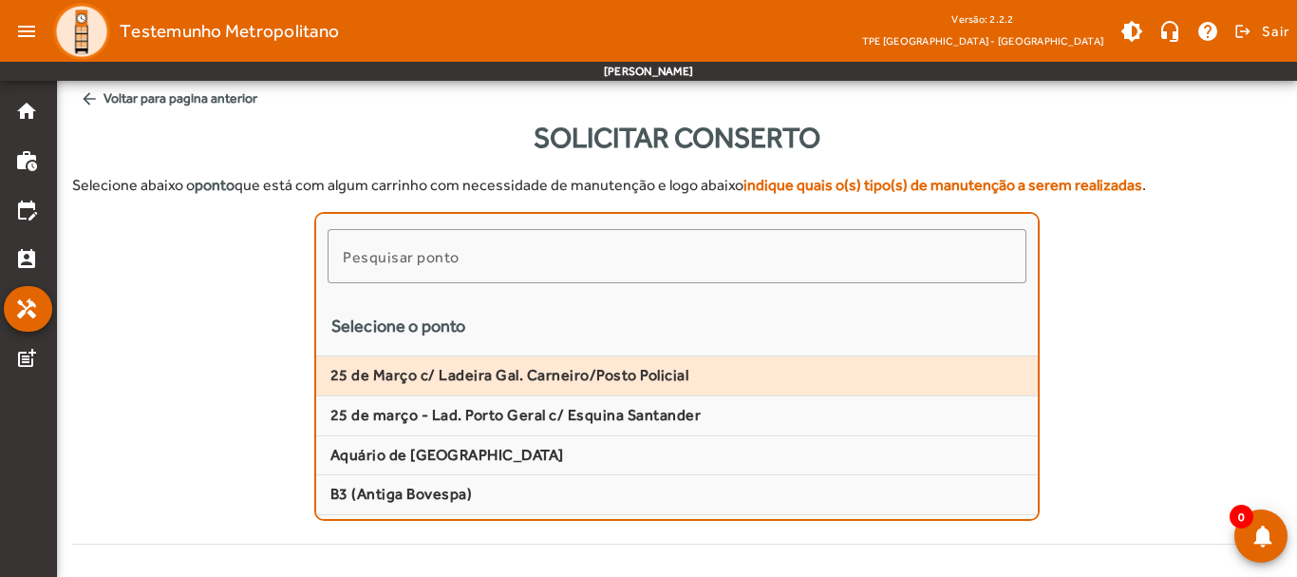
click at [489, 372] on span "25 de Março c/ Ladeira Gal. Carneiro/Posto Policial" at bounding box center [677, 376] width 693 height 20
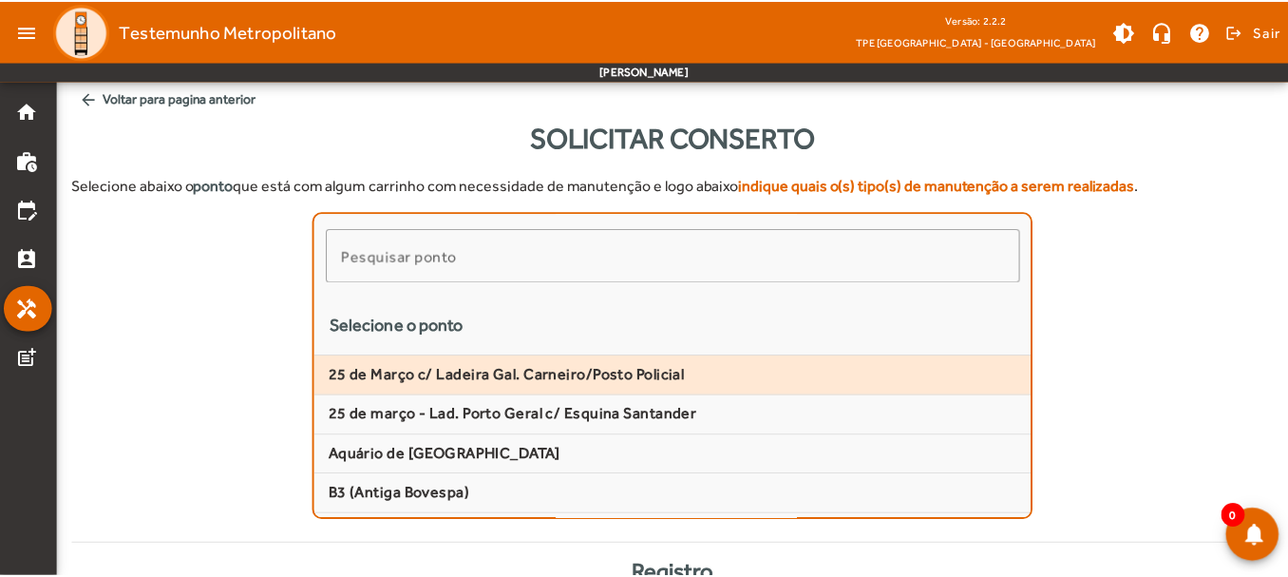
scroll to position [499, 0]
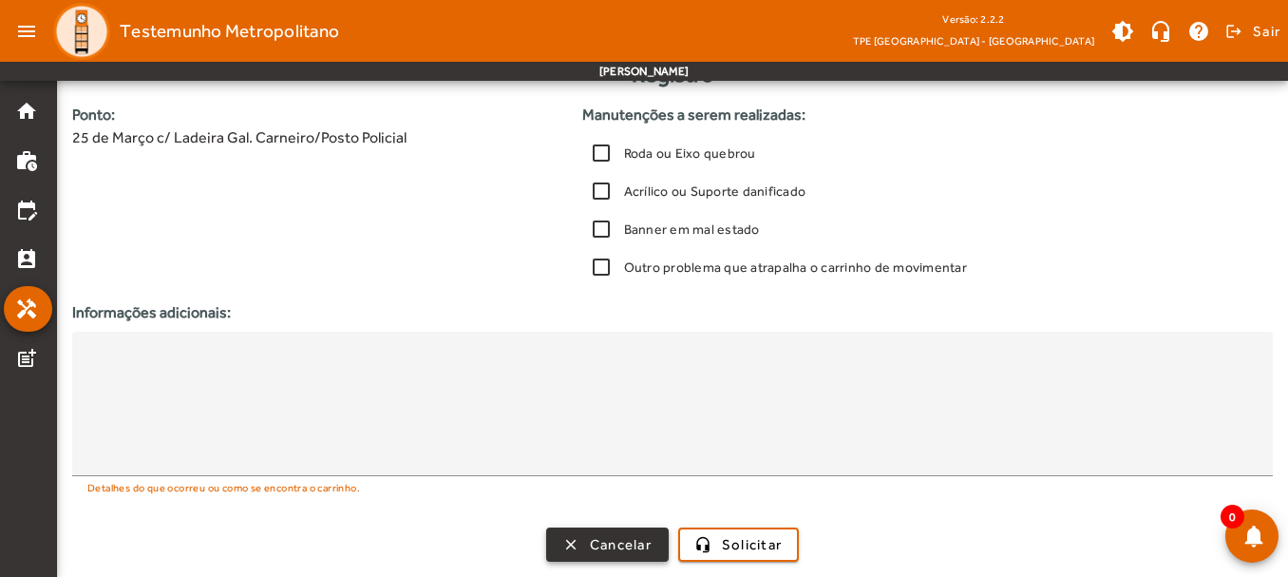
click at [637, 554] on span "Cancelar" at bounding box center [621, 545] width 62 height 22
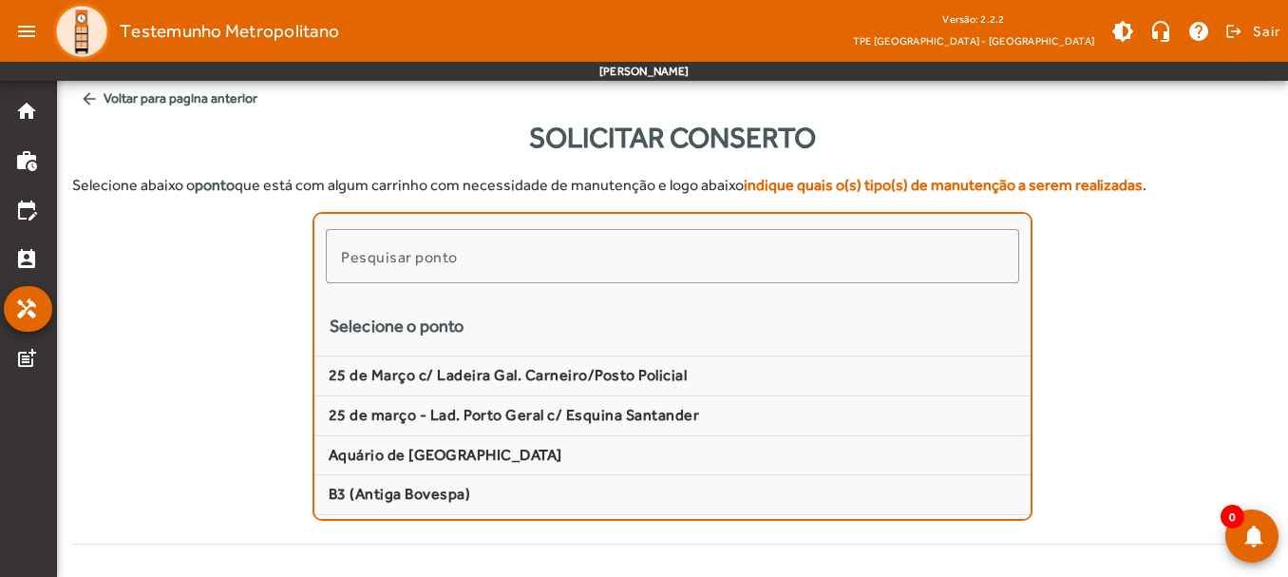
scroll to position [0, 0]
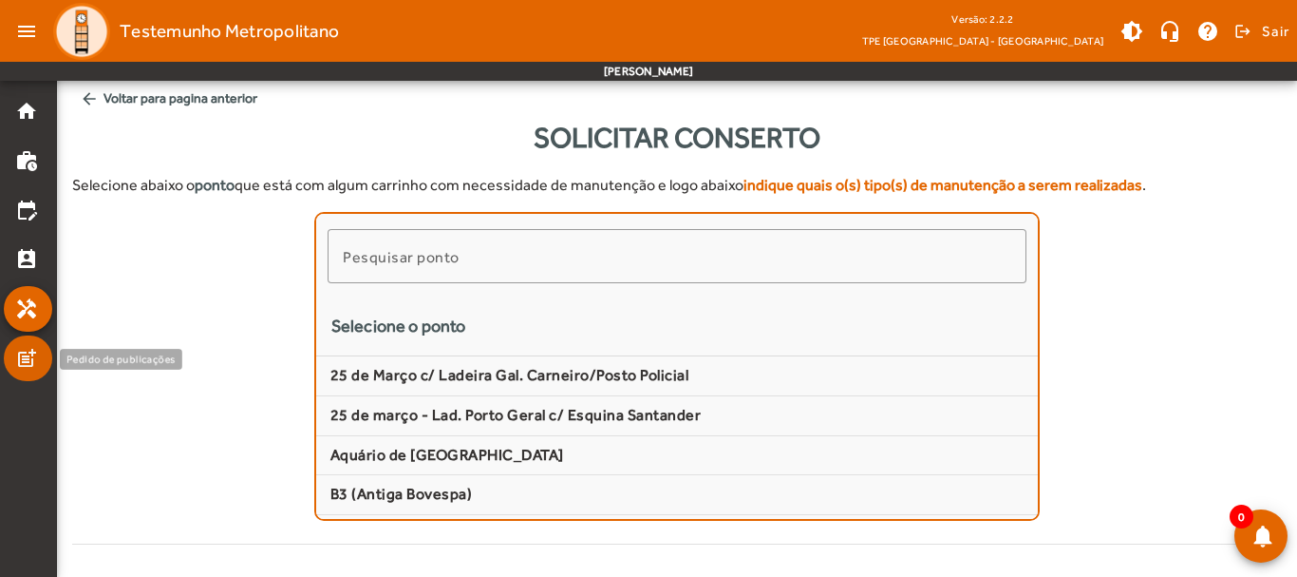
click at [21, 363] on mat-icon "post_add" at bounding box center [26, 358] width 23 height 23
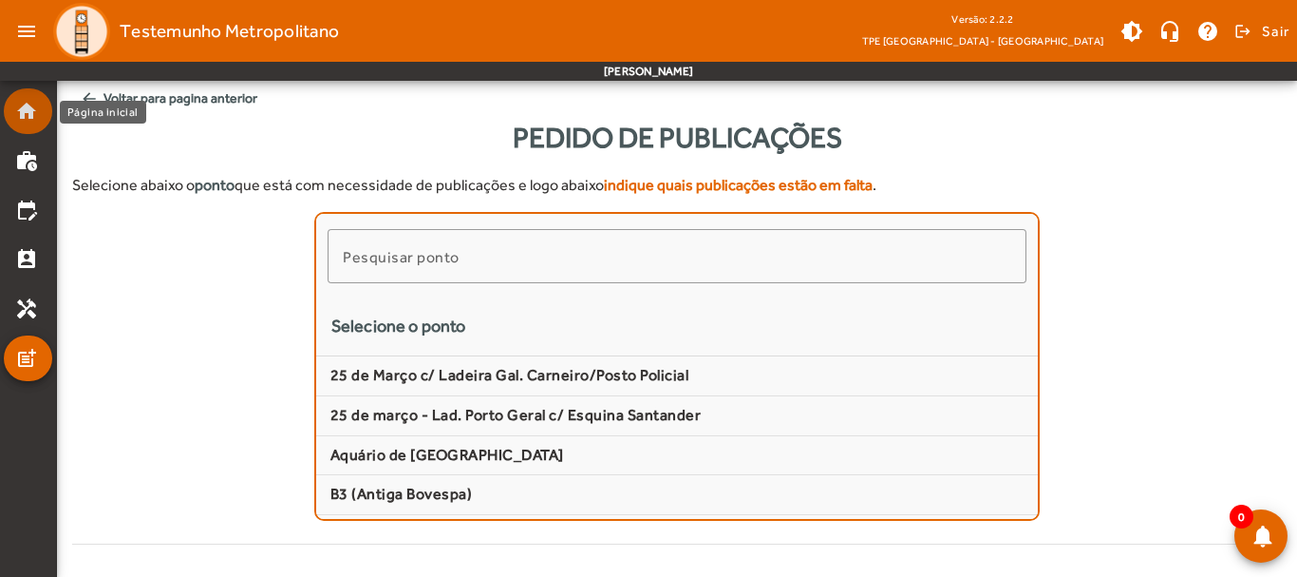
click at [18, 105] on mat-icon "home" at bounding box center [26, 111] width 23 height 23
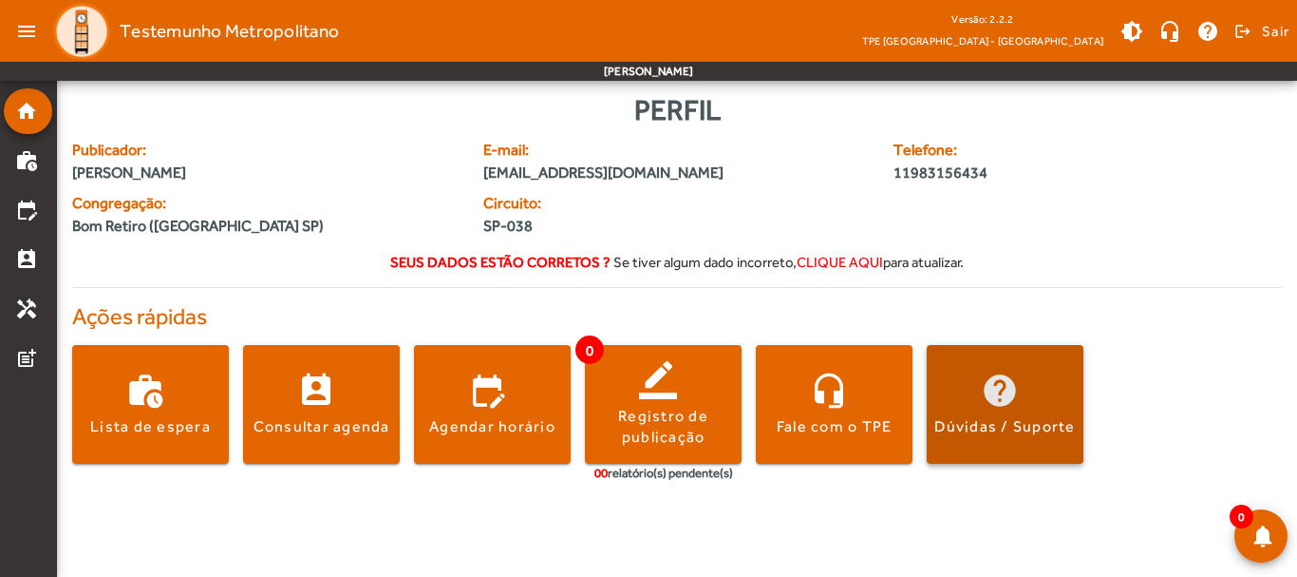
click at [1024, 437] on div "Dúvidas / Suporte" at bounding box center [1005, 426] width 141 height 21
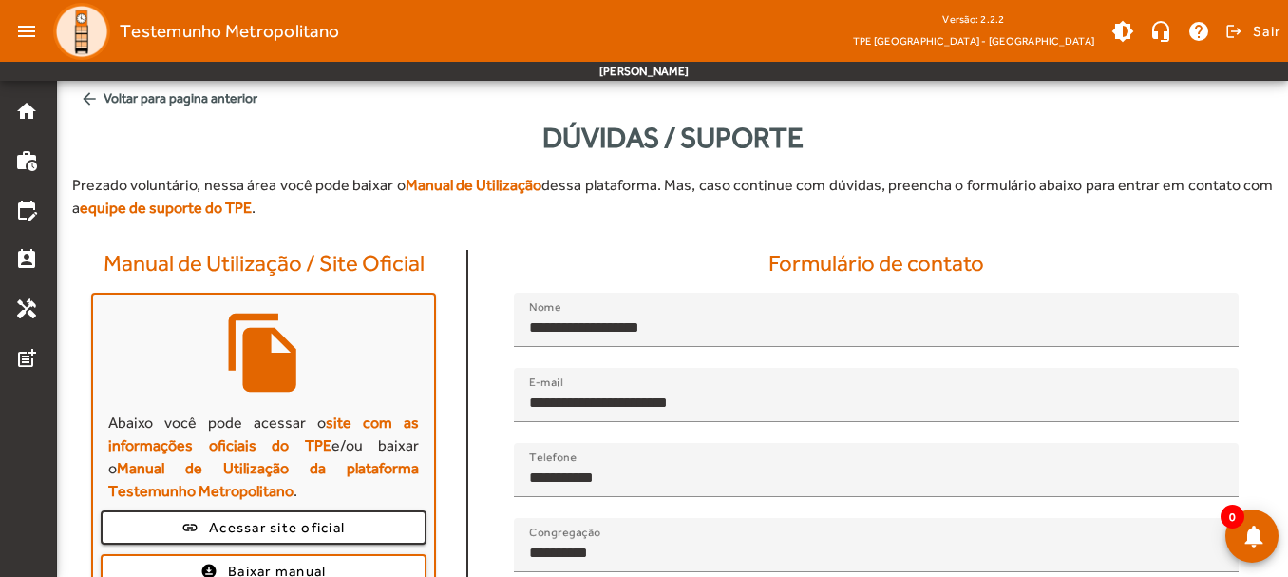
click at [82, 98] on mat-icon "arrow_back" at bounding box center [89, 98] width 19 height 19
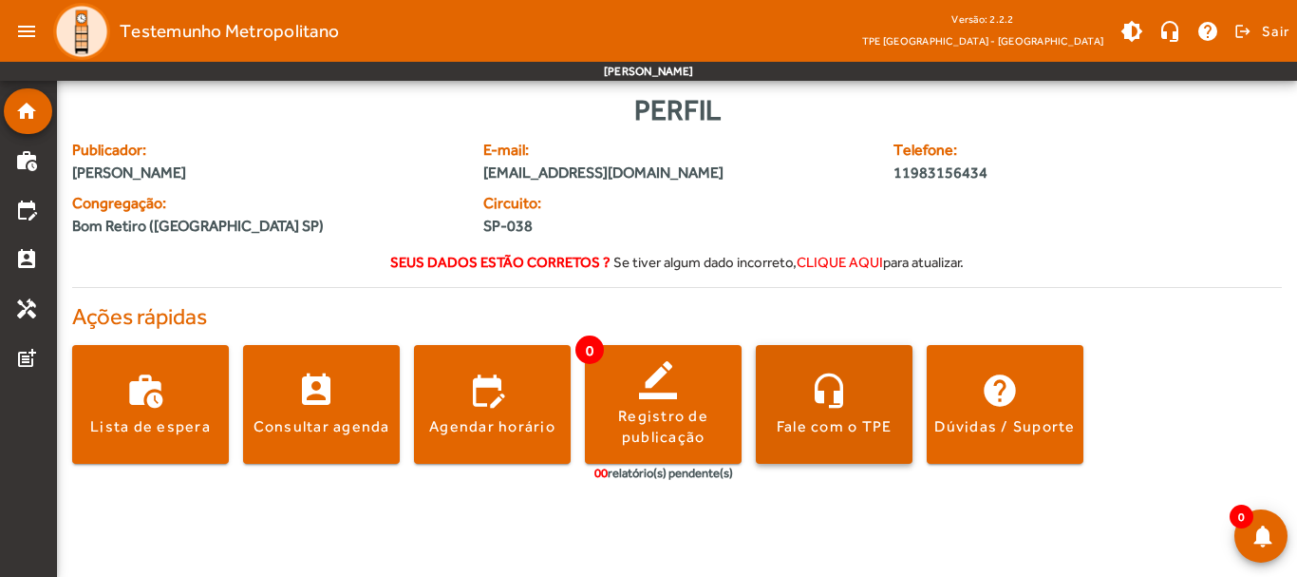
click at [856, 426] on div "Fale com o TPE" at bounding box center [835, 426] width 116 height 21
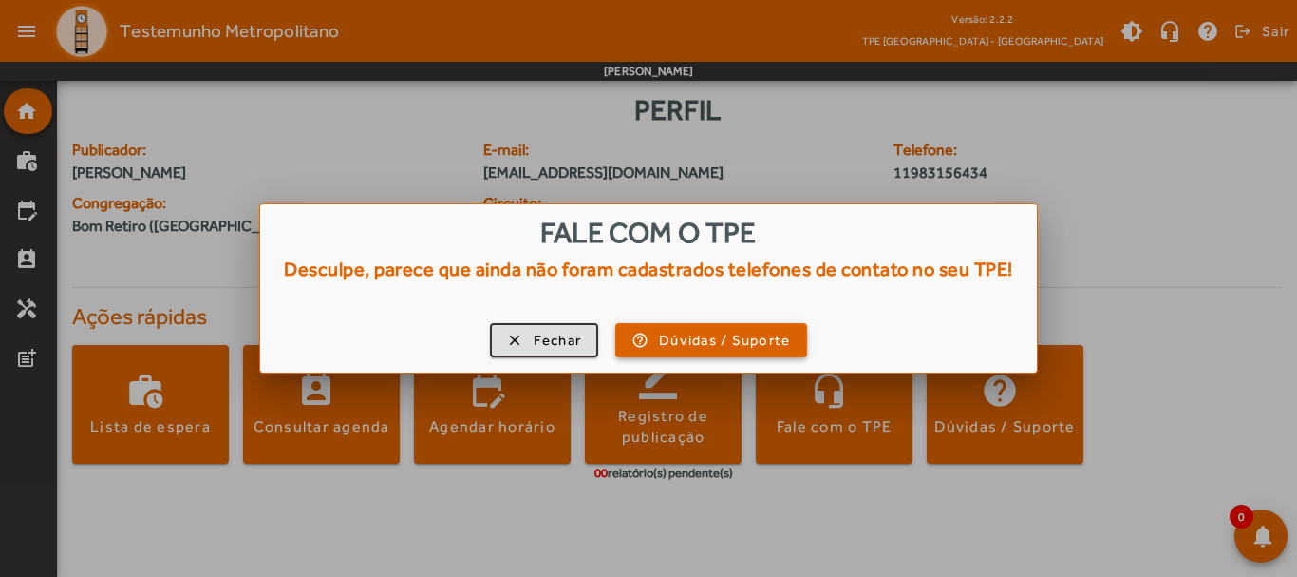
click at [751, 337] on span "Dúvidas / Suporte" at bounding box center [724, 341] width 131 height 22
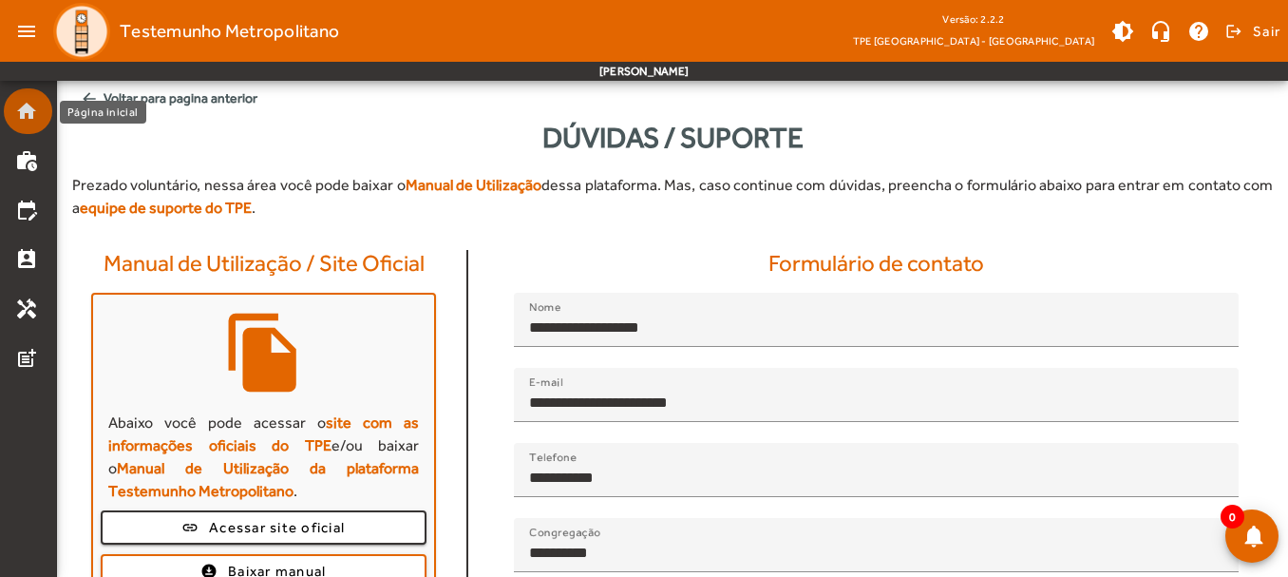
click at [24, 106] on mat-icon "home" at bounding box center [26, 111] width 23 height 23
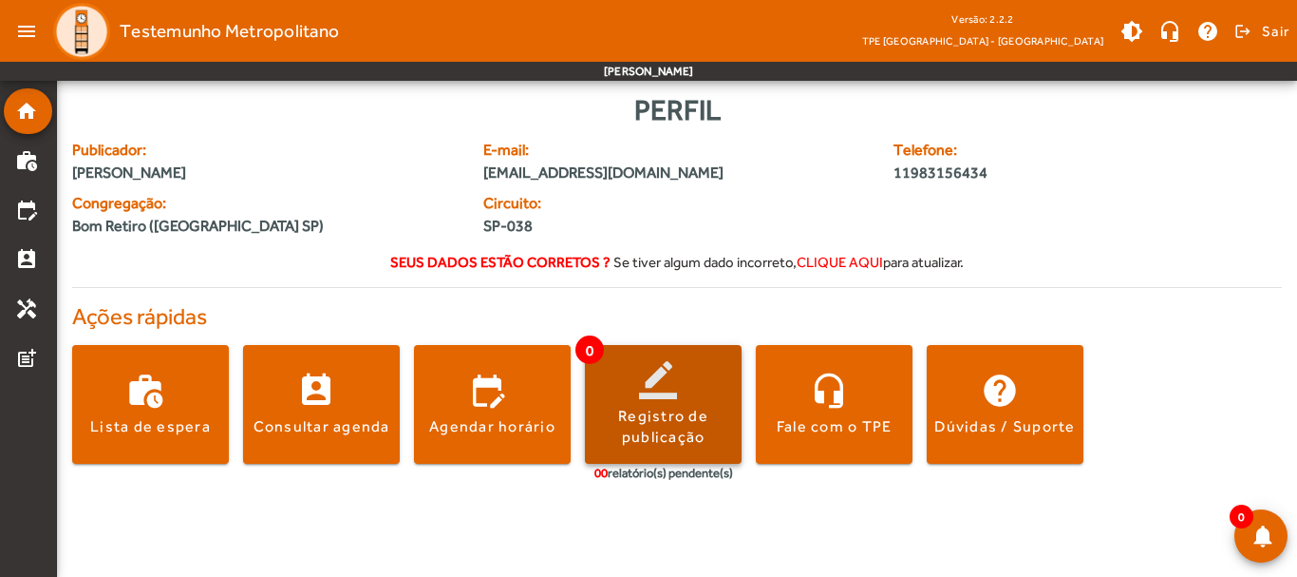
click at [678, 427] on div "Registro de publicação" at bounding box center [663, 427] width 157 height 43
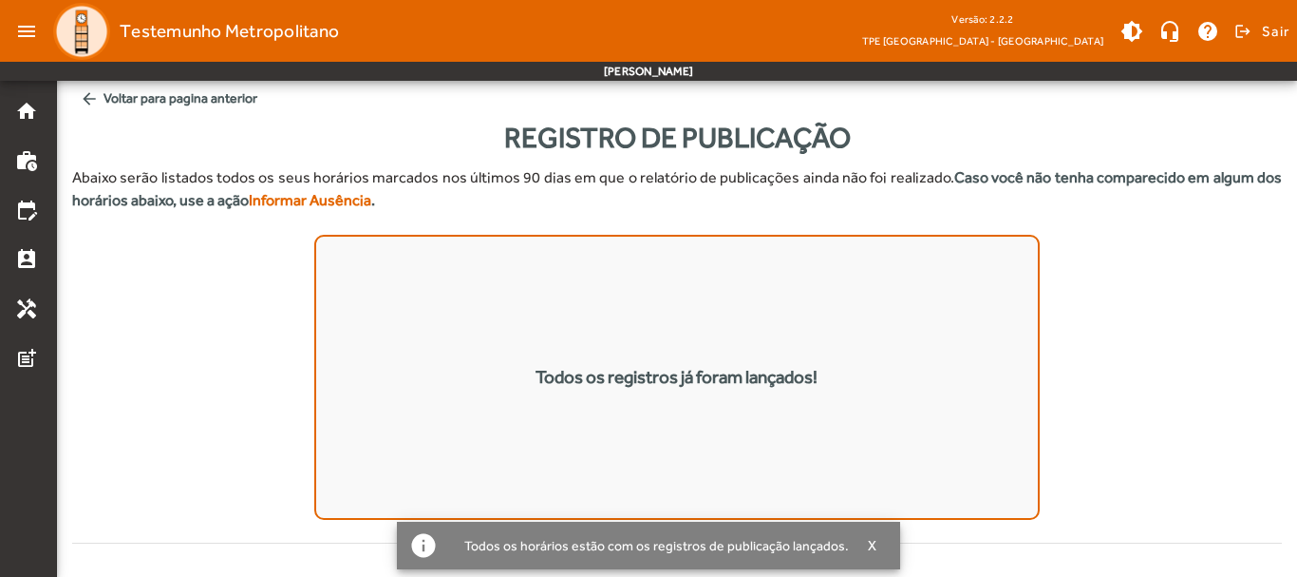
click at [86, 91] on mat-icon "arrow_back" at bounding box center [89, 98] width 19 height 19
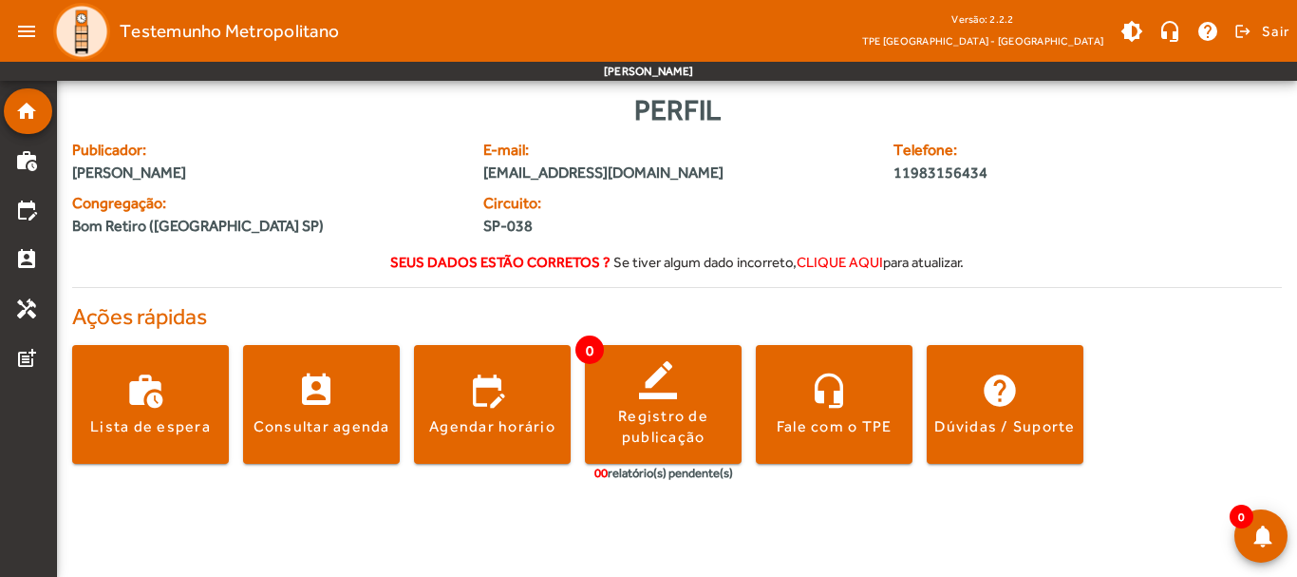
click at [826, 263] on span "clique aqui" at bounding box center [840, 262] width 86 height 16
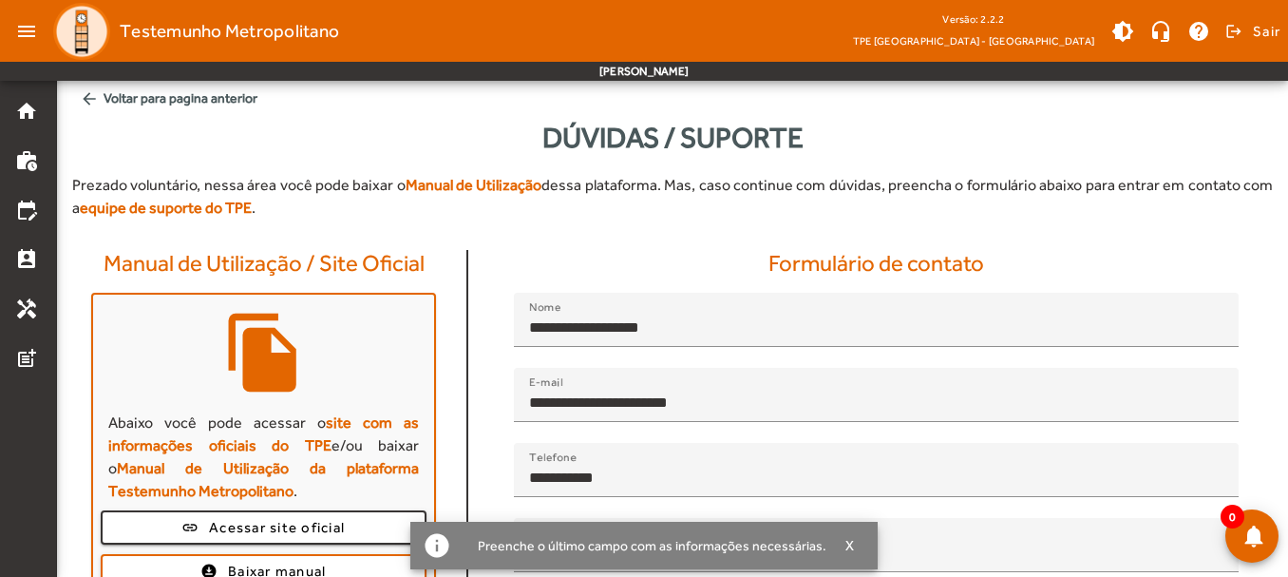
click at [85, 96] on mat-icon "arrow_back" at bounding box center [89, 98] width 19 height 19
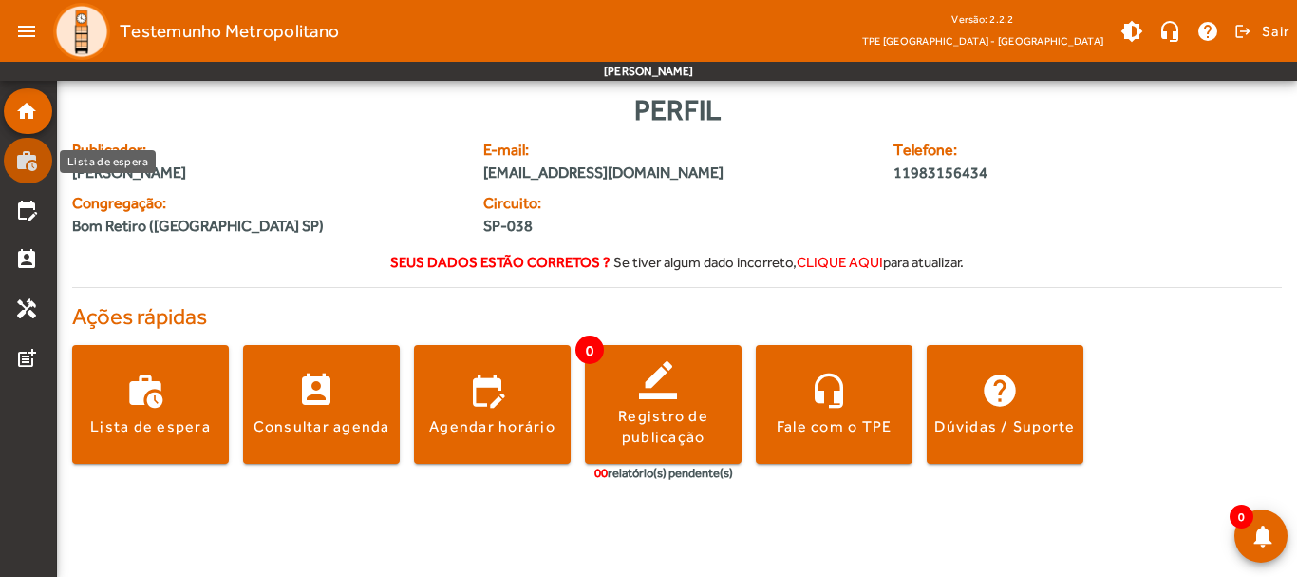
click at [29, 161] on mat-icon "work_history" at bounding box center [26, 160] width 23 height 23
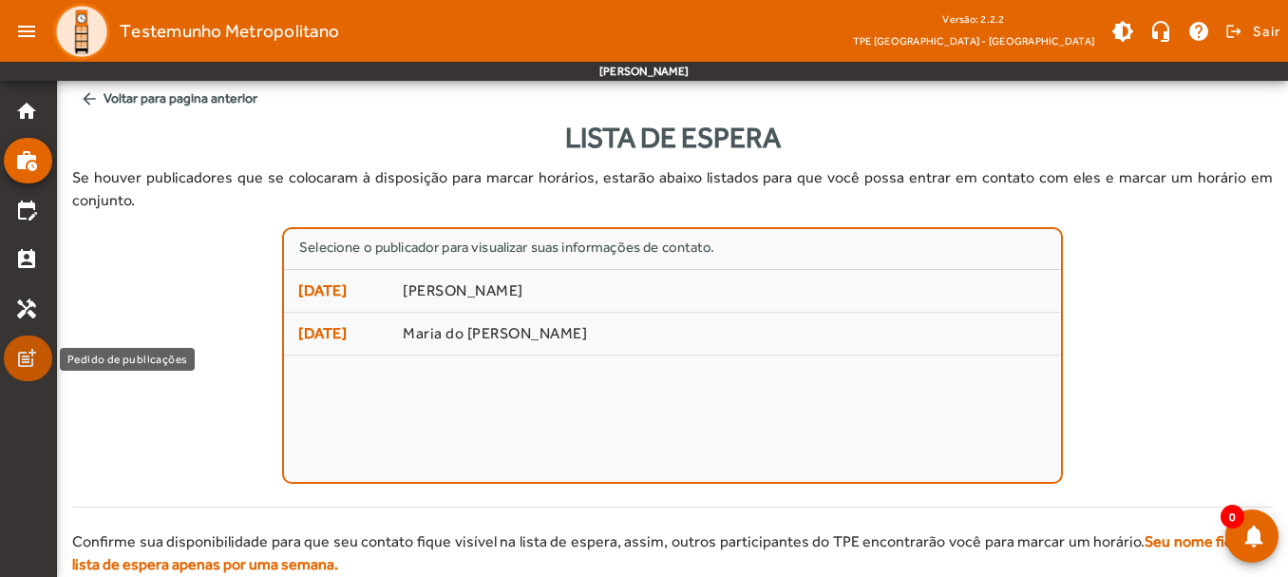
click at [29, 349] on mat-icon "post_add" at bounding box center [26, 358] width 23 height 23
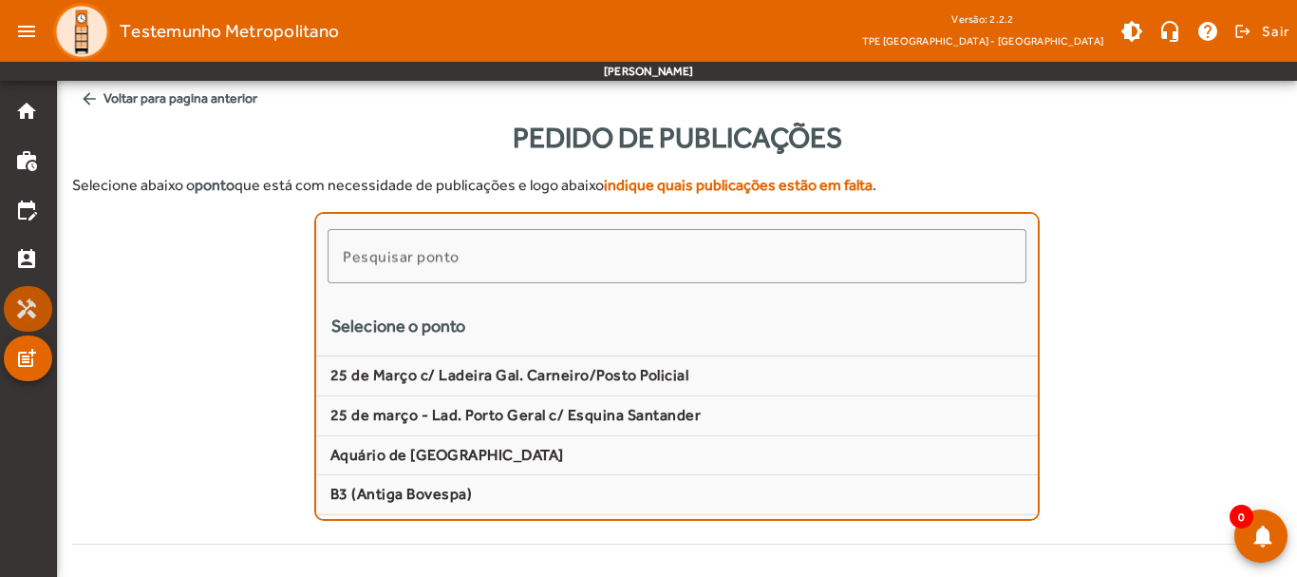
click at [29, 312] on mat-icon "handyman" at bounding box center [26, 308] width 23 height 23
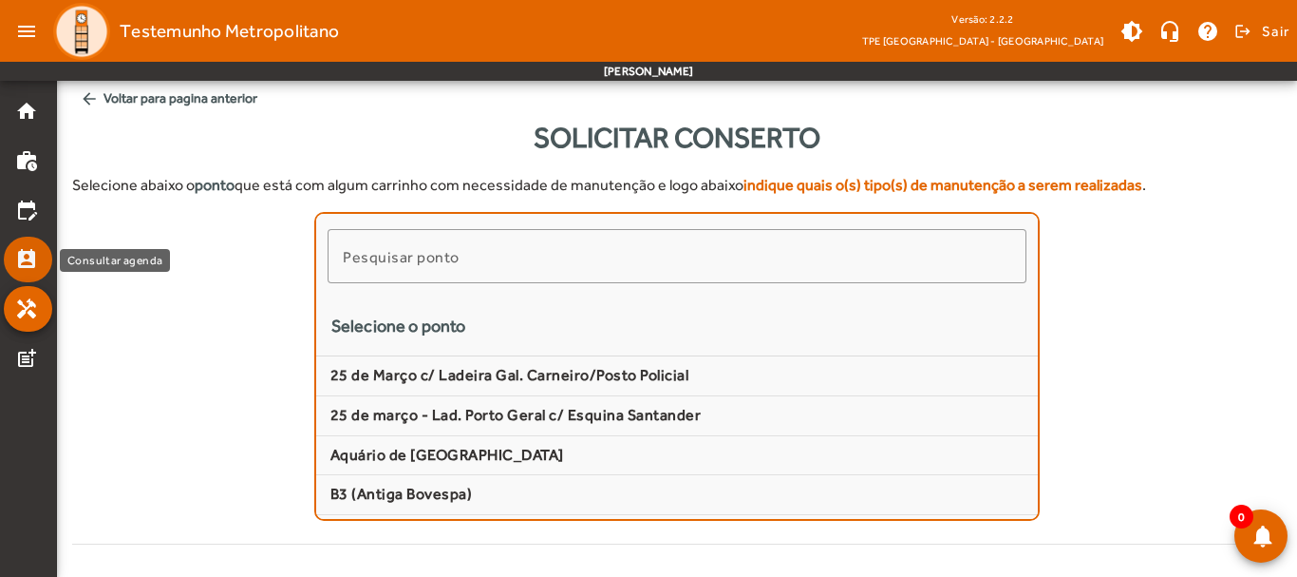
click at [24, 257] on mat-icon "perm_contact_calendar" at bounding box center [26, 259] width 23 height 23
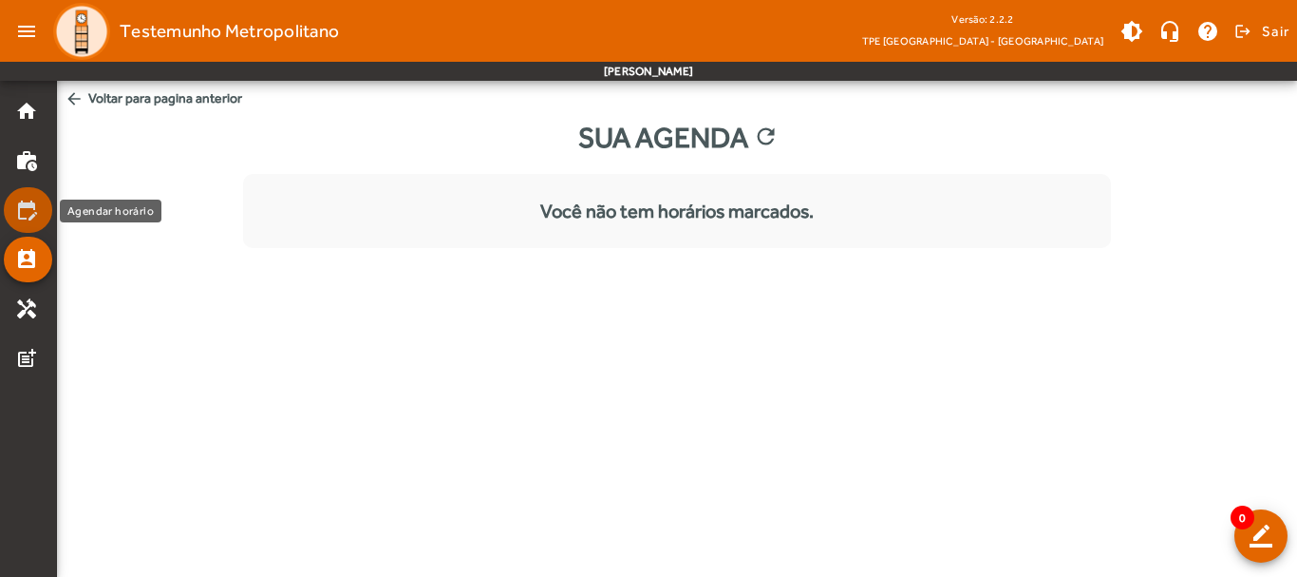
click at [19, 208] on mat-icon "edit_calendar" at bounding box center [26, 210] width 23 height 23
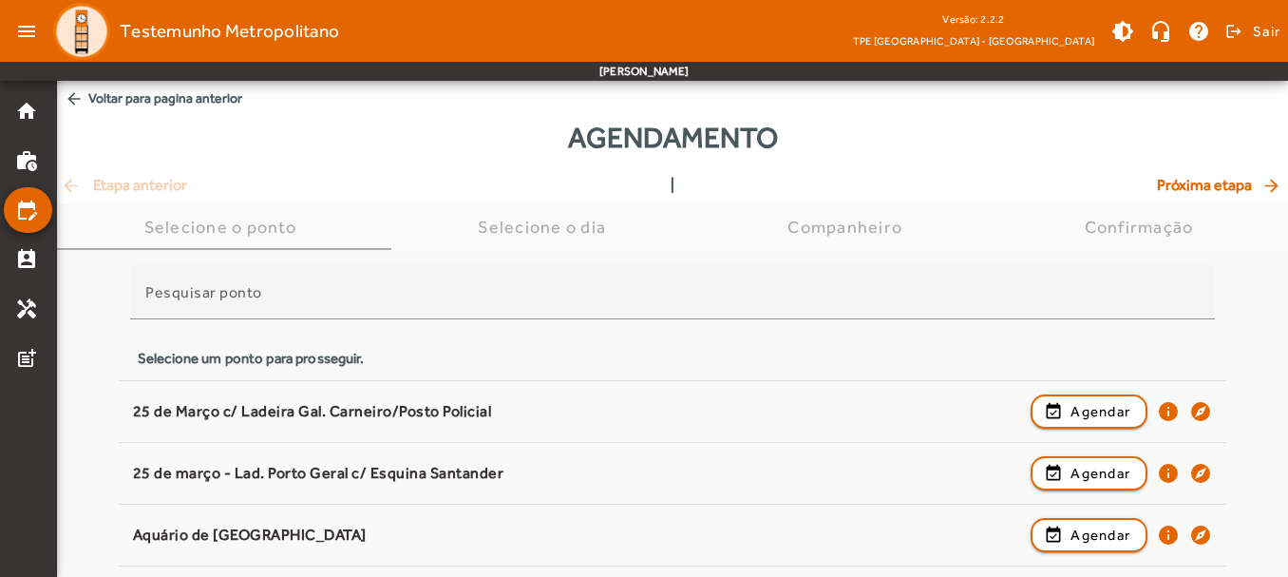
click at [1219, 180] on span "Próxima etapa arrow_forward" at bounding box center [1220, 185] width 127 height 23
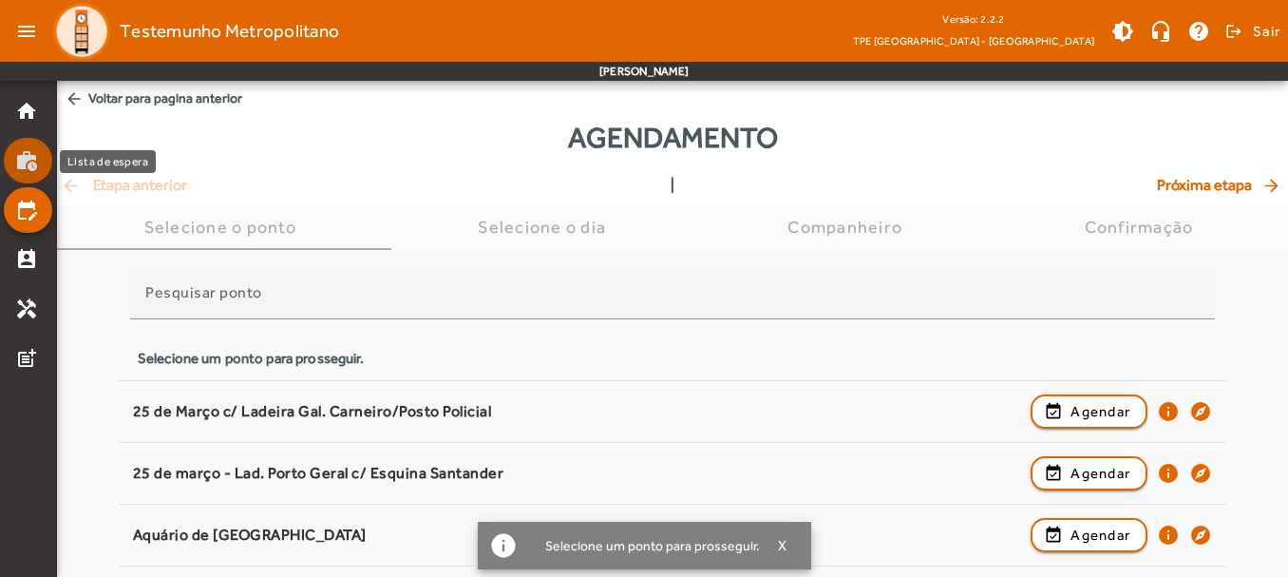
click at [31, 166] on mat-icon "work_history" at bounding box center [26, 160] width 23 height 23
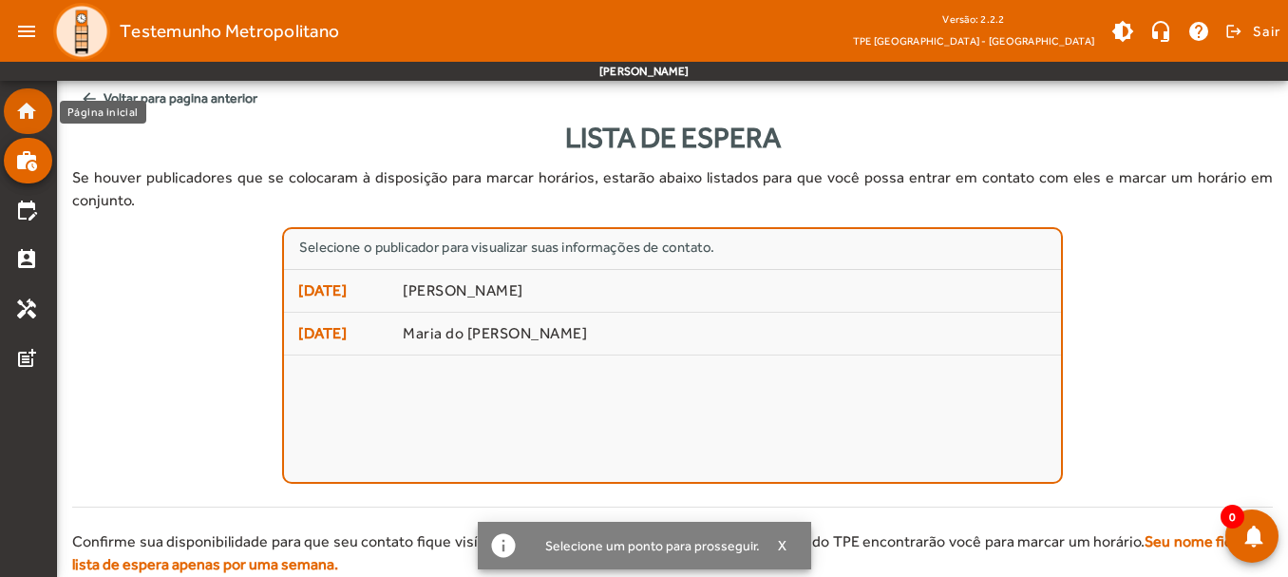
click at [32, 114] on mat-icon "home" at bounding box center [26, 111] width 23 height 23
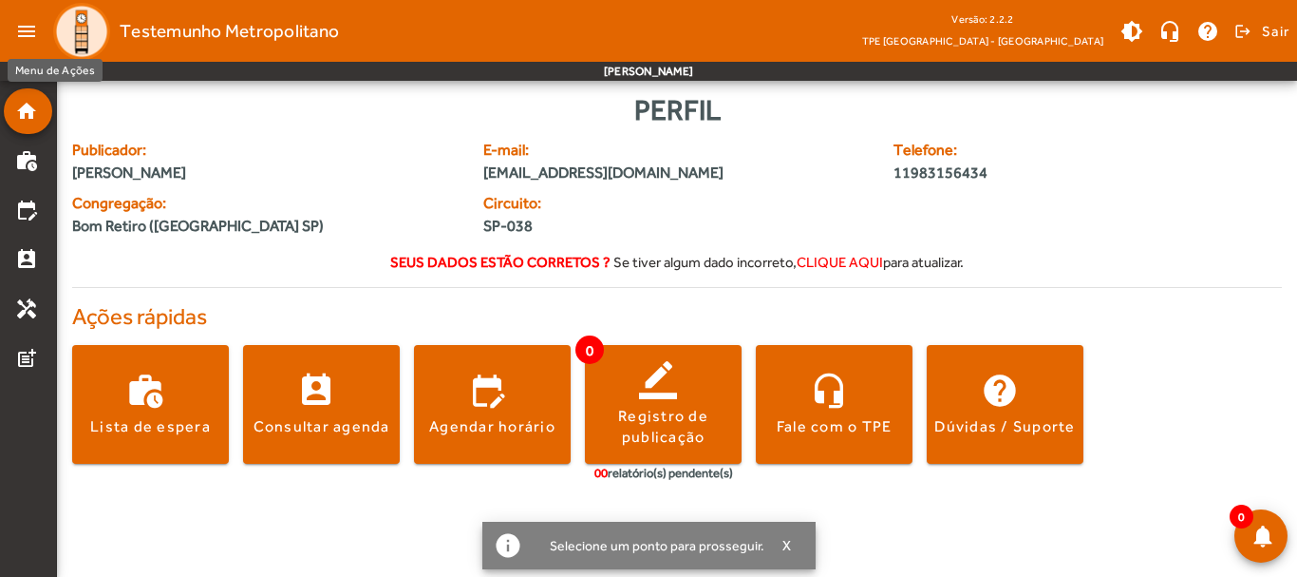
click at [29, 31] on mat-icon "menu" at bounding box center [27, 31] width 38 height 38
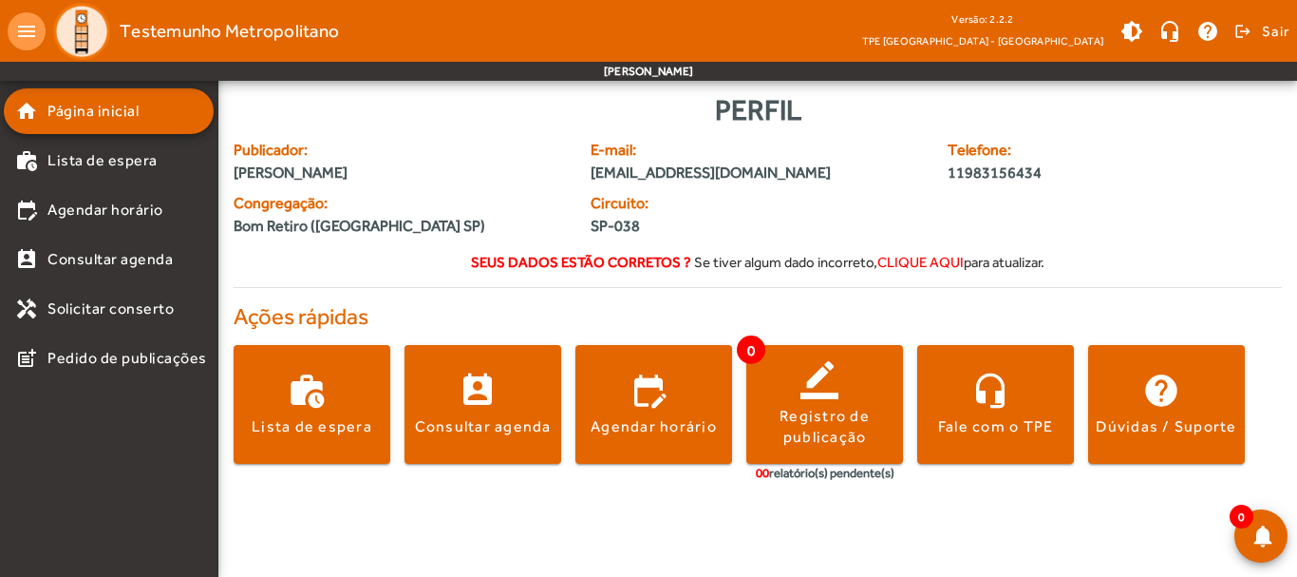
click at [1194, 162] on div "Telefone: [PHONE_NUMBER]" at bounding box center [1071, 165] width 268 height 53
click at [1182, 192] on div "Publicador: [PERSON_NAME] E-mail: [EMAIL_ADDRESS][DOMAIN_NAME] Telefone: 119831…" at bounding box center [757, 192] width 1071 height 106
click at [1257, 546] on span at bounding box center [1262, 536] width 46 height 46
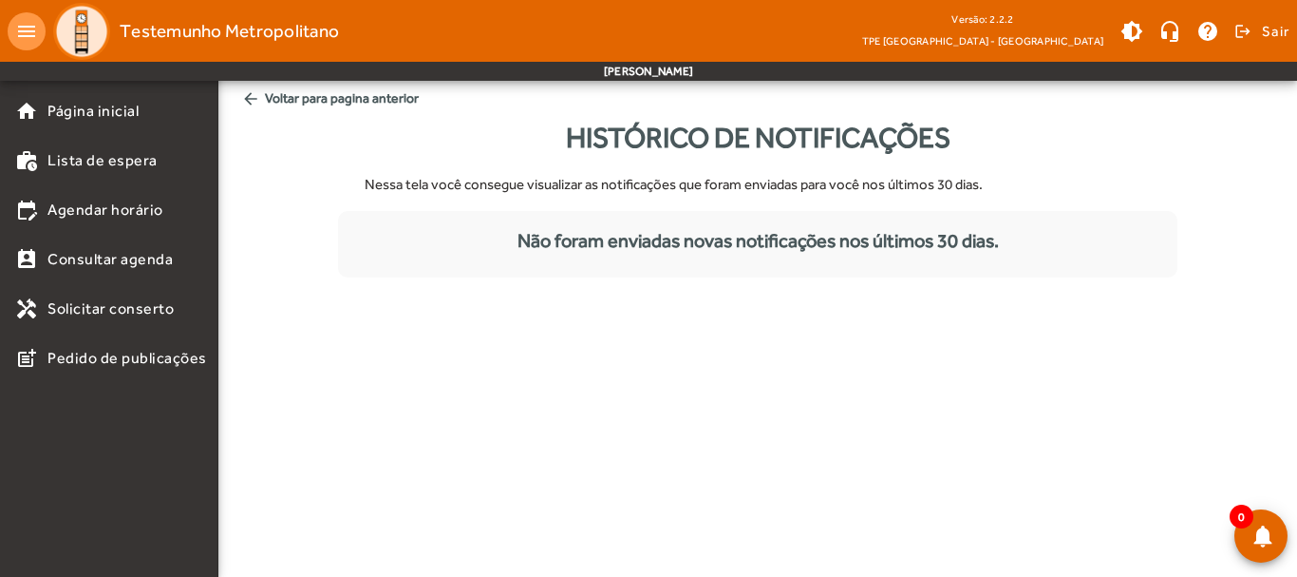
click at [950, 394] on body "menu Testemunho Metropolitano Versão: 2.2.2 TPE [GEOGRAPHIC_DATA] - Centro brig…" at bounding box center [648, 288] width 1297 height 577
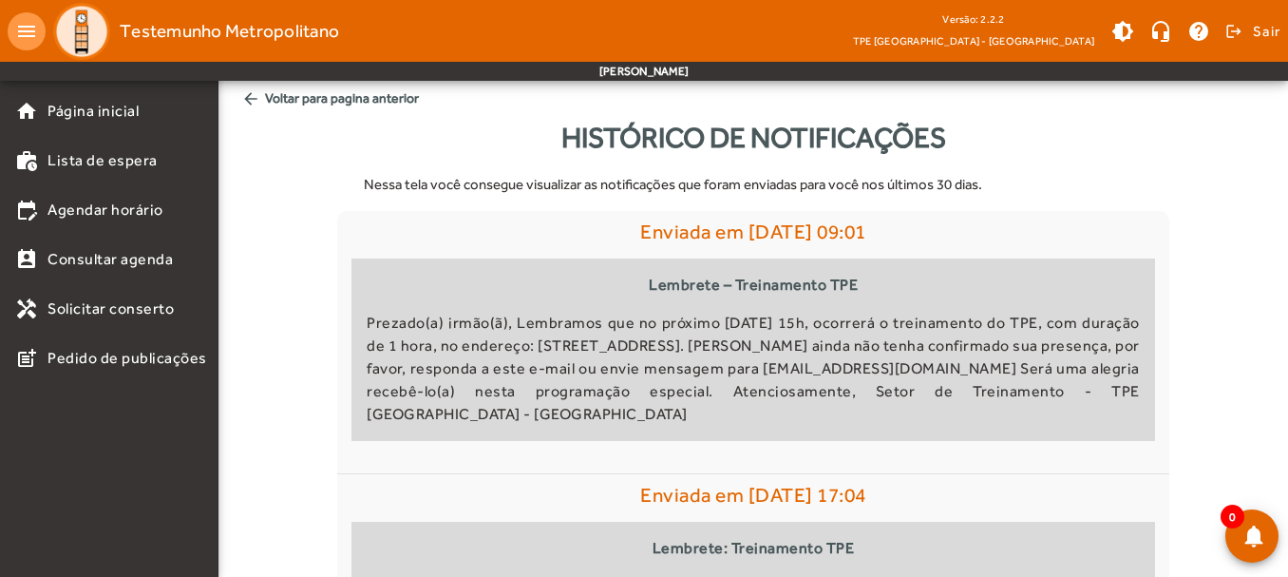
click at [281, 96] on span "arrow_back Voltar para pagina anterior" at bounding box center [753, 98] width 1039 height 35
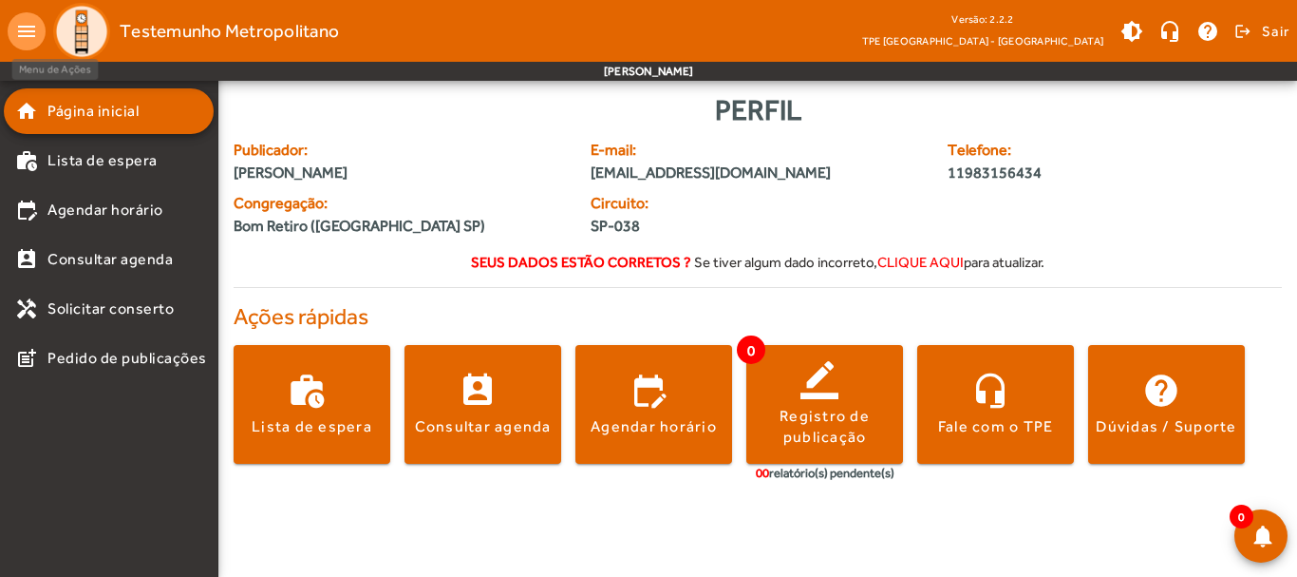
click at [22, 34] on mat-icon "menu" at bounding box center [27, 31] width 38 height 38
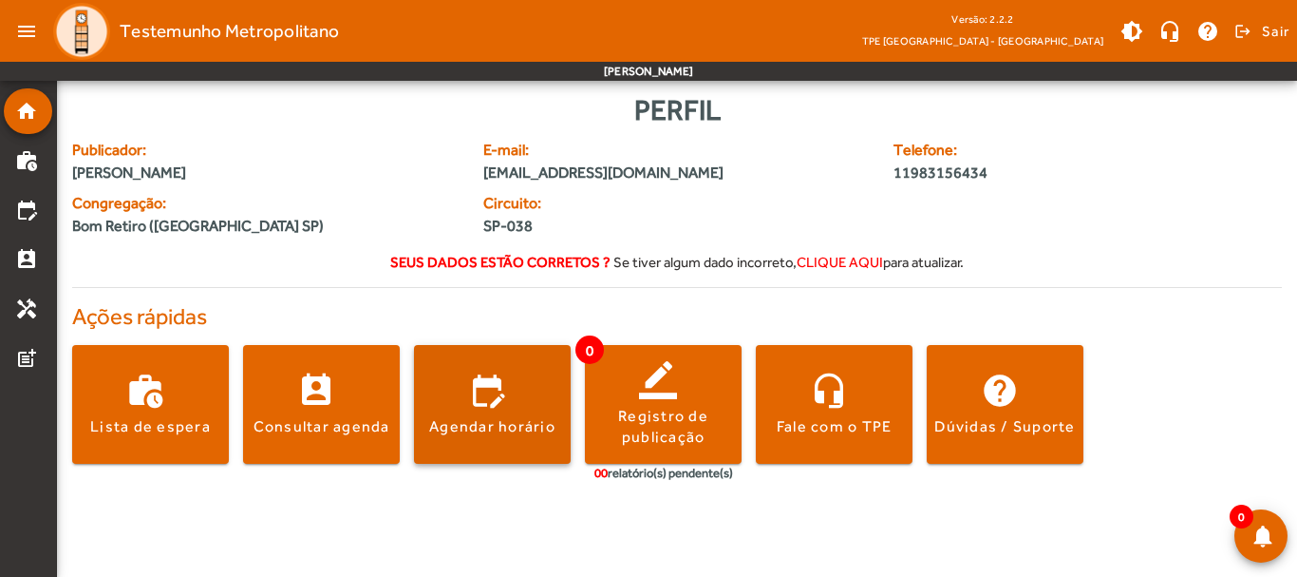
click at [480, 440] on span at bounding box center [492, 404] width 157 height 119
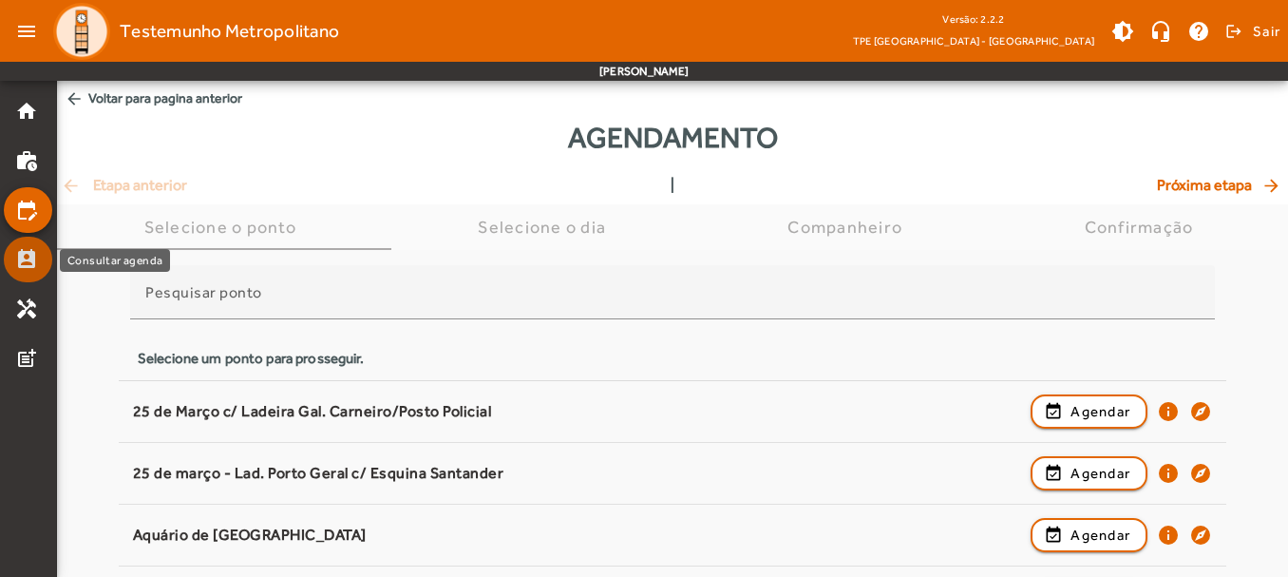
click at [28, 257] on mat-icon "perm_contact_calendar" at bounding box center [26, 259] width 23 height 23
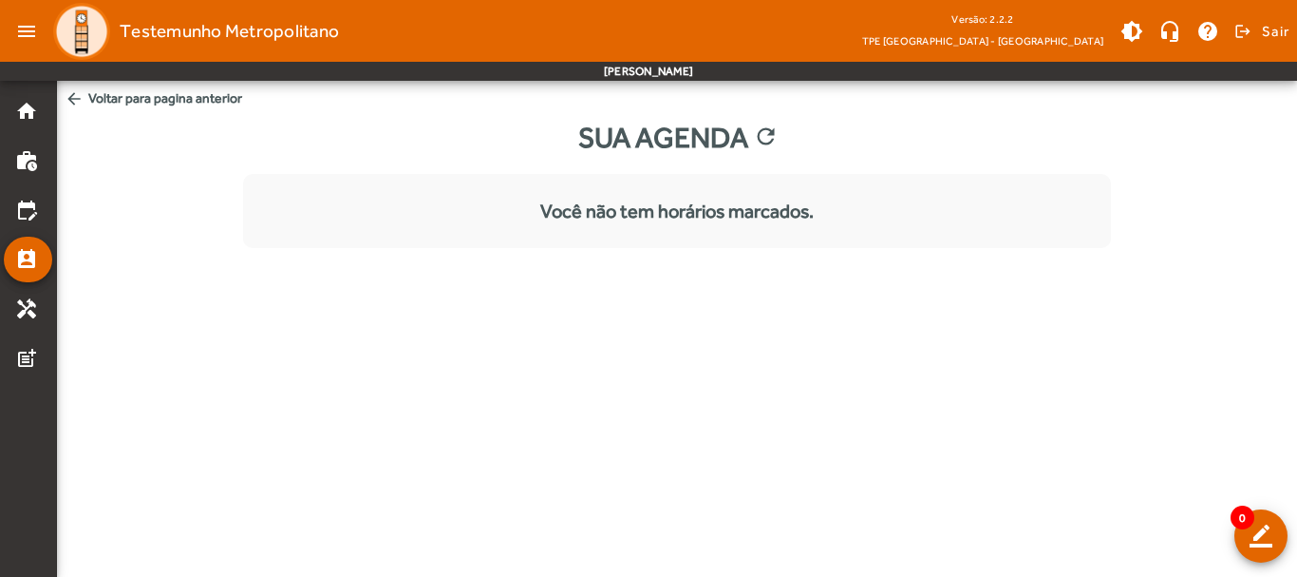
click at [80, 100] on mat-icon "arrow_back" at bounding box center [74, 98] width 19 height 19
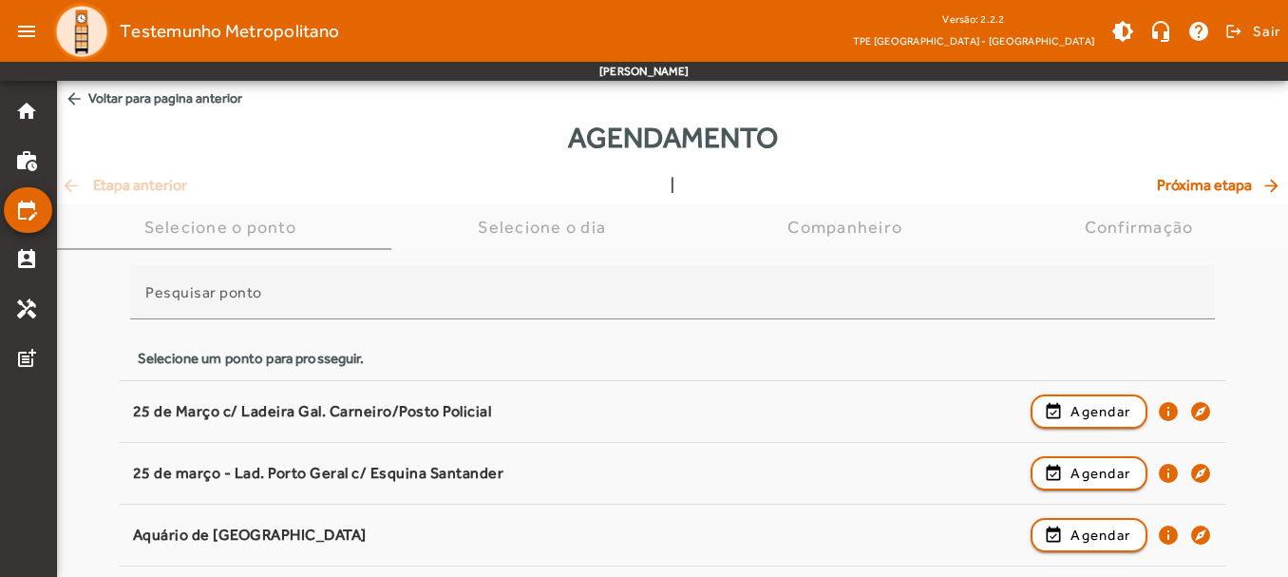
click at [80, 100] on mat-icon "arrow_back" at bounding box center [74, 98] width 19 height 19
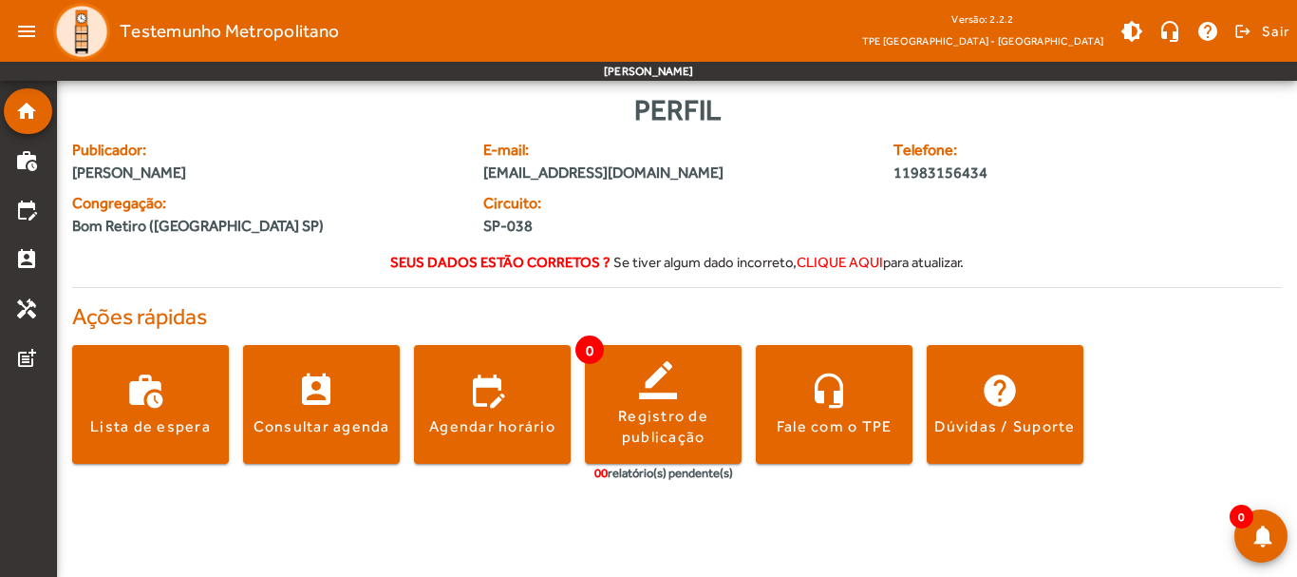
click at [75, 24] on img at bounding box center [81, 31] width 57 height 57
click at [28, 106] on mat-icon "home" at bounding box center [26, 111] width 23 height 23
